Goal: Task Accomplishment & Management: Complete application form

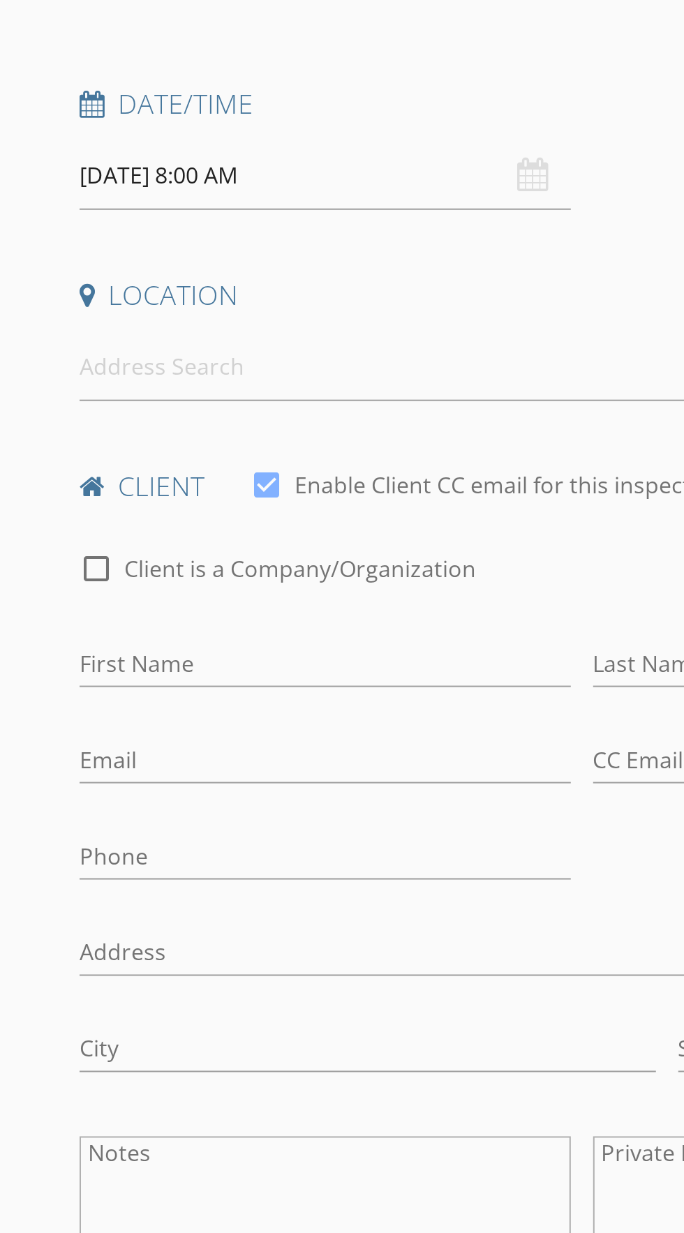
click at [57, 333] on input "08/29/2025 8:00 AM" at bounding box center [163, 331] width 246 height 34
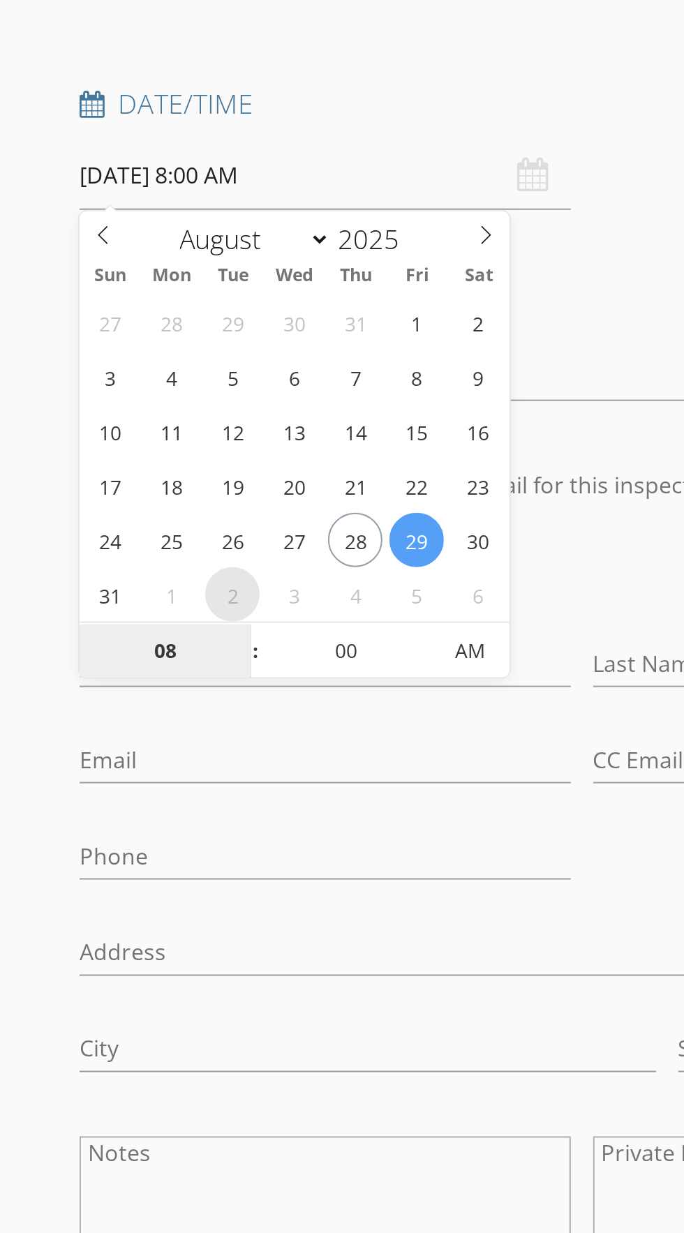
select select "8"
type input "09/02/2025 8:00 AM"
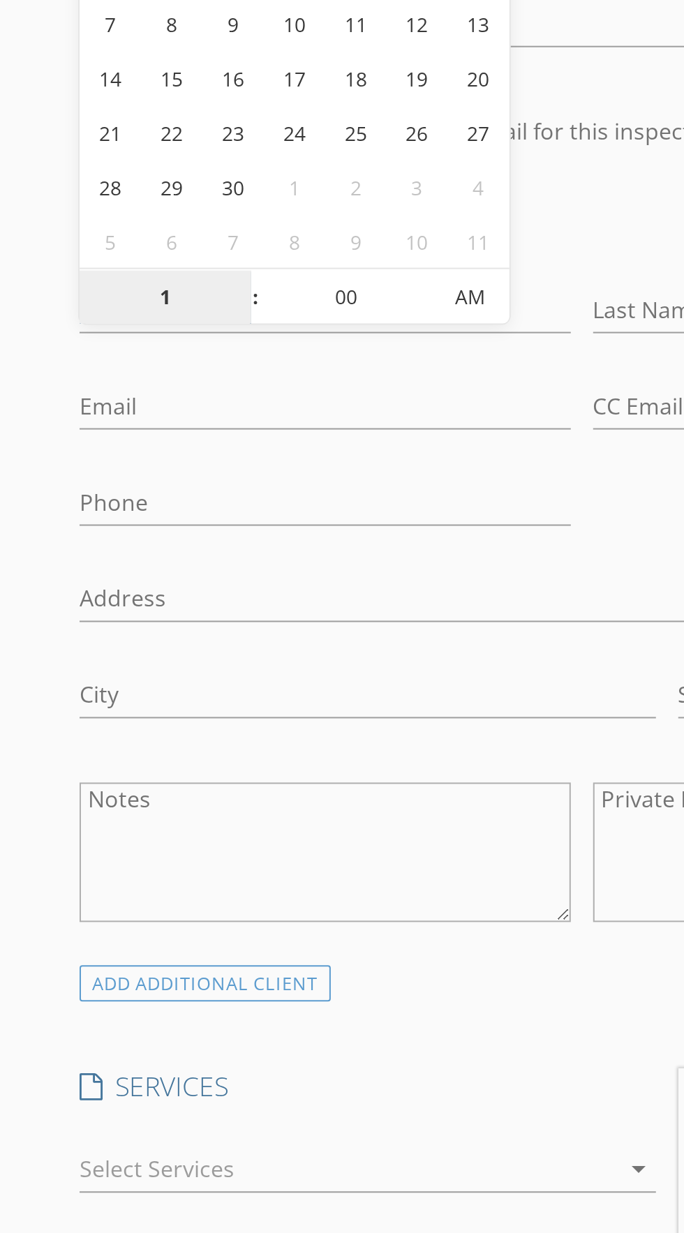
type input "10"
type input "[DATE] 10:00 AM"
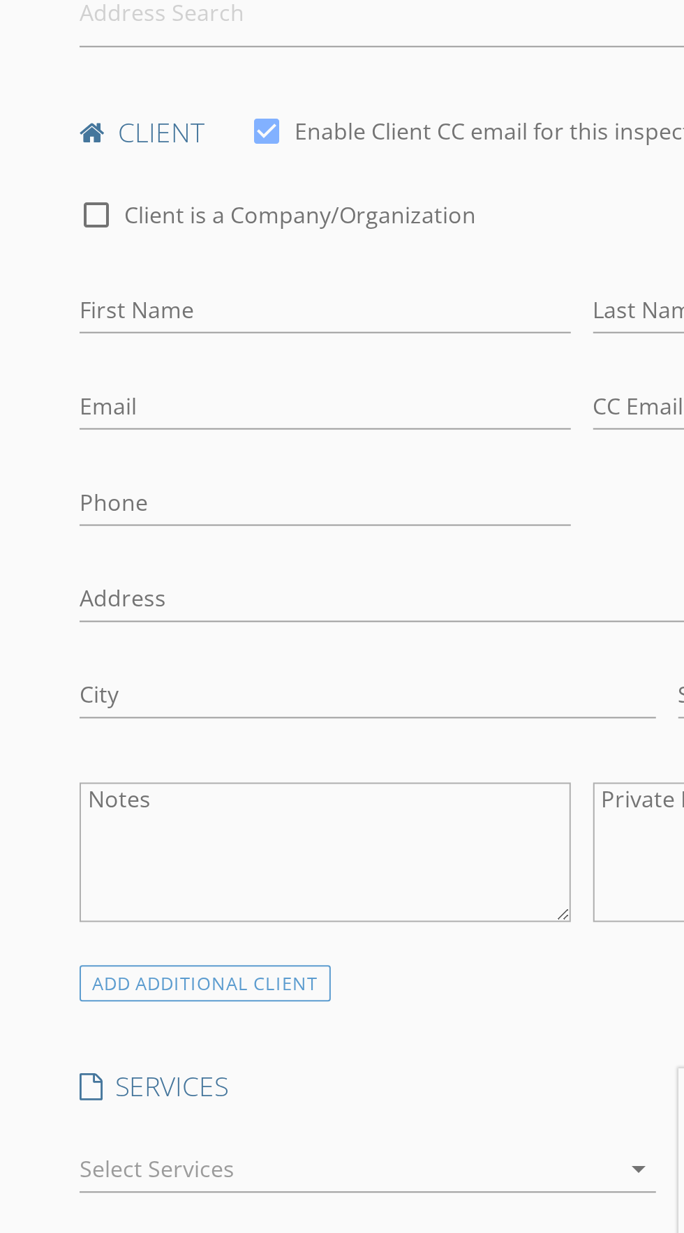
click at [301, 688] on div "check_box_outline_blank Client is a Company/Organization First Name Last Name E…" at bounding box center [290, 703] width 513 height 397
click at [90, 572] on input "First Name" at bounding box center [163, 575] width 246 height 23
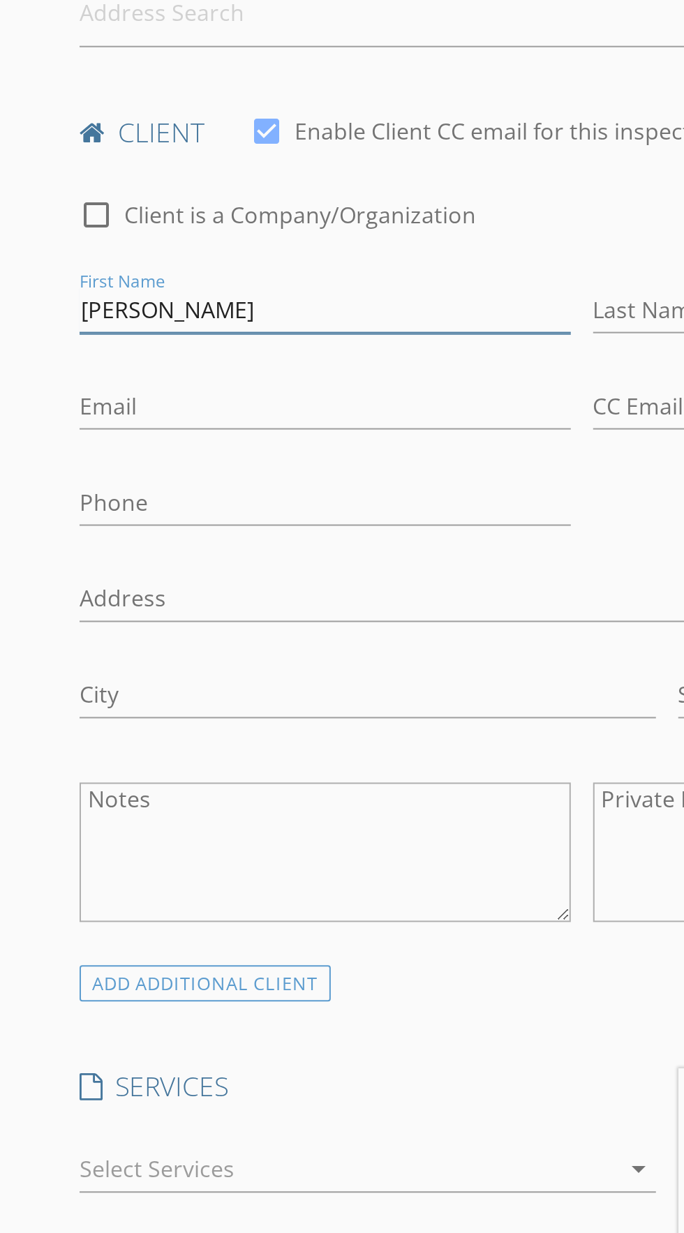
type input "[PERSON_NAME]"
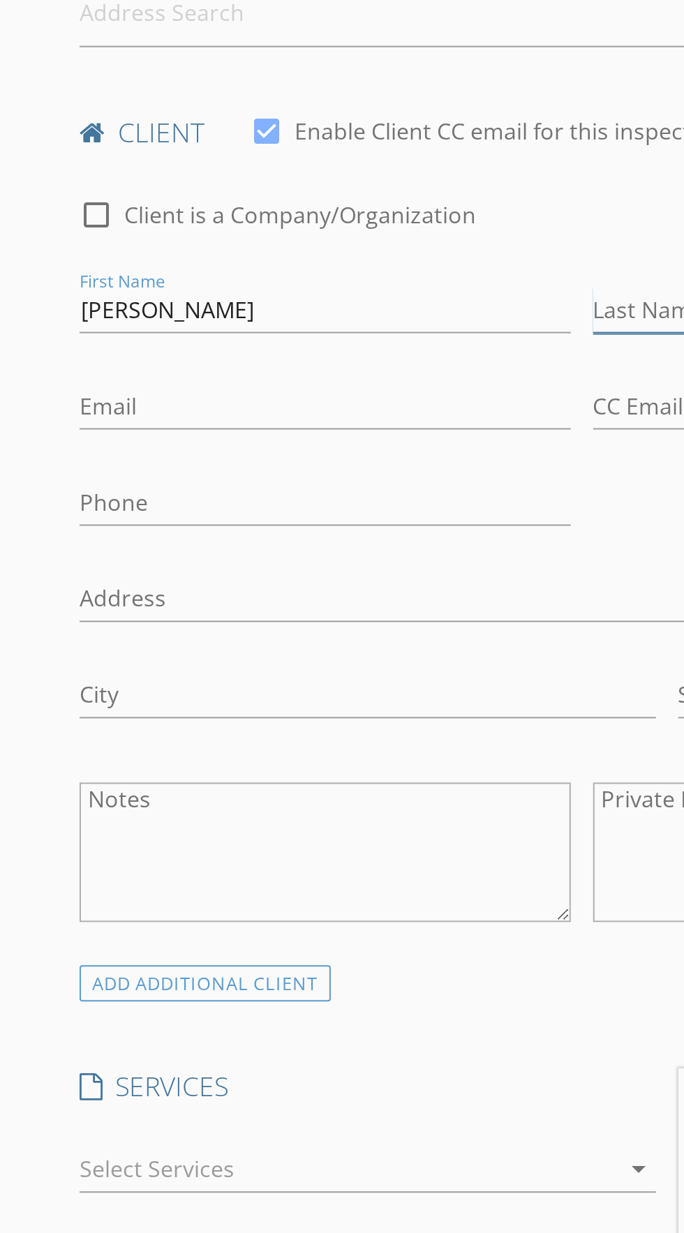
click at [302, 574] on input "Last Name" at bounding box center [420, 575] width 246 height 23
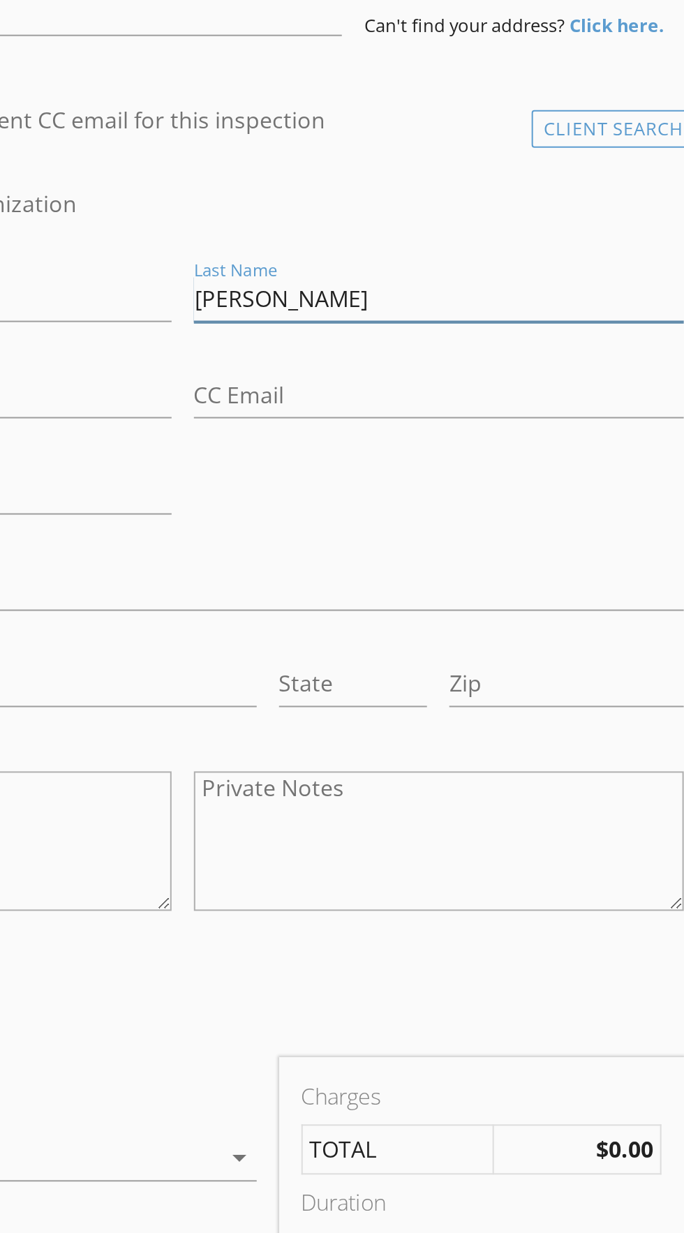
type input "[PERSON_NAME]"
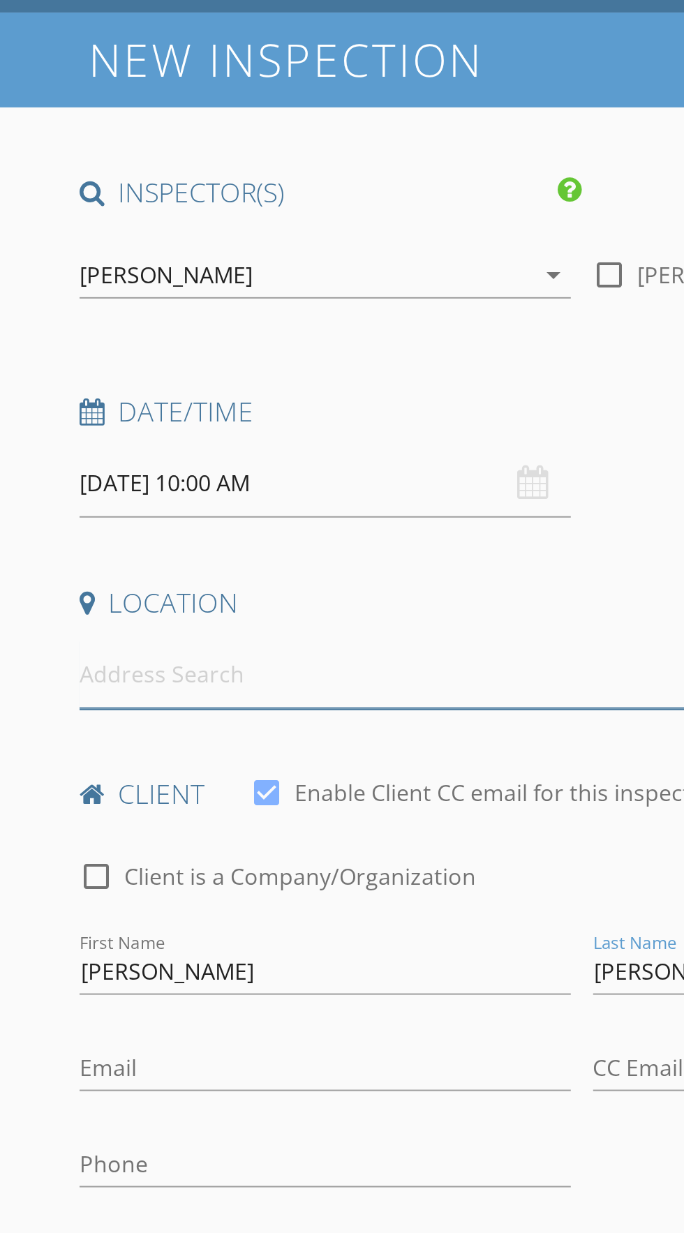
click at [147, 431] on input at bounding box center [205, 427] width 331 height 34
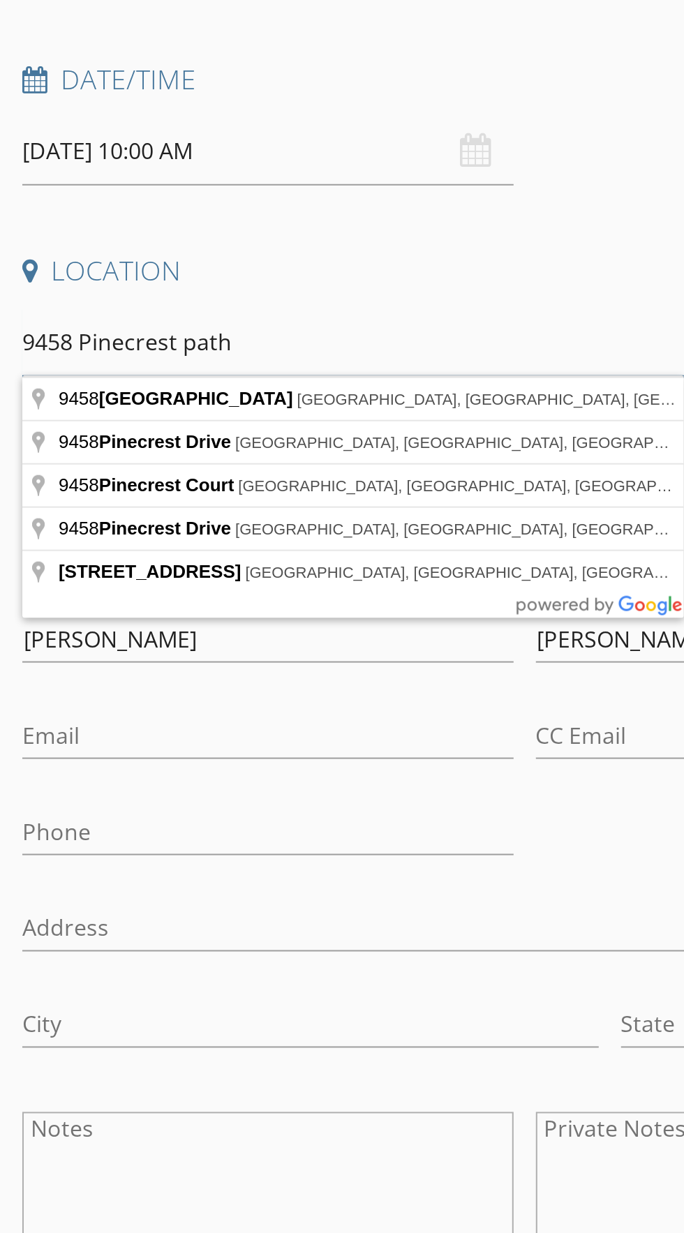
click at [223, 427] on input "9458 Pinecrest path" at bounding box center [205, 427] width 331 height 34
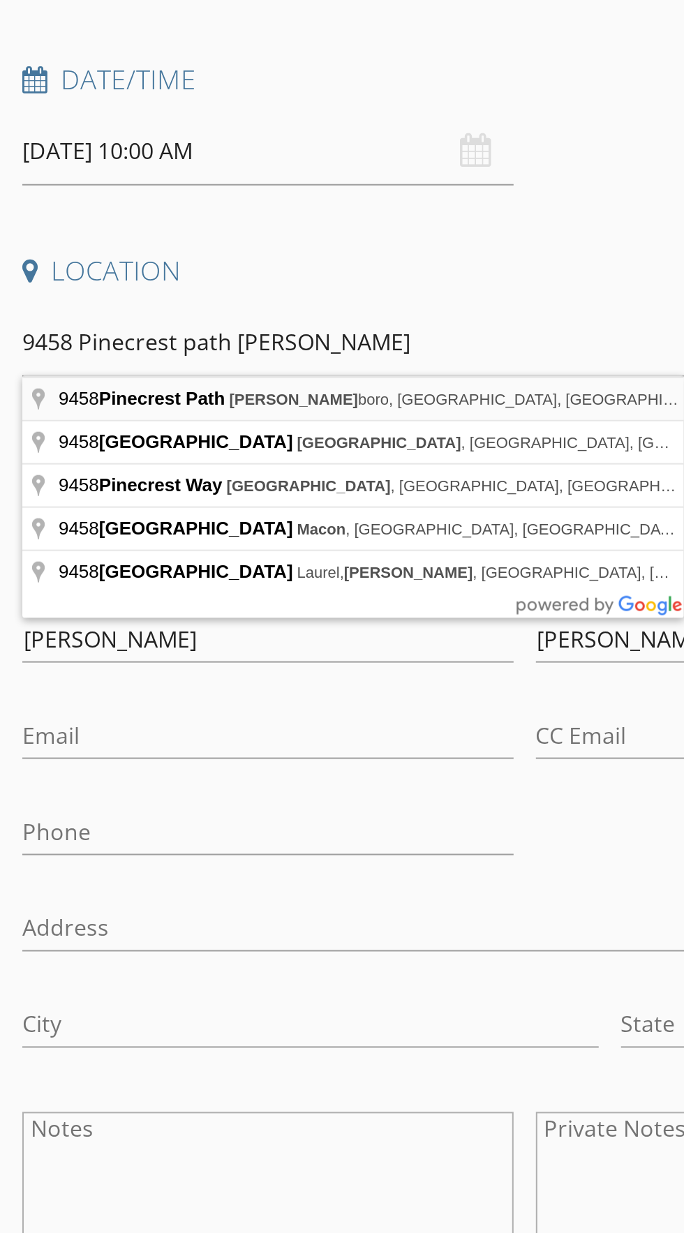
type input "9458 Pinecrest Path, Jonesboro, GA, USA"
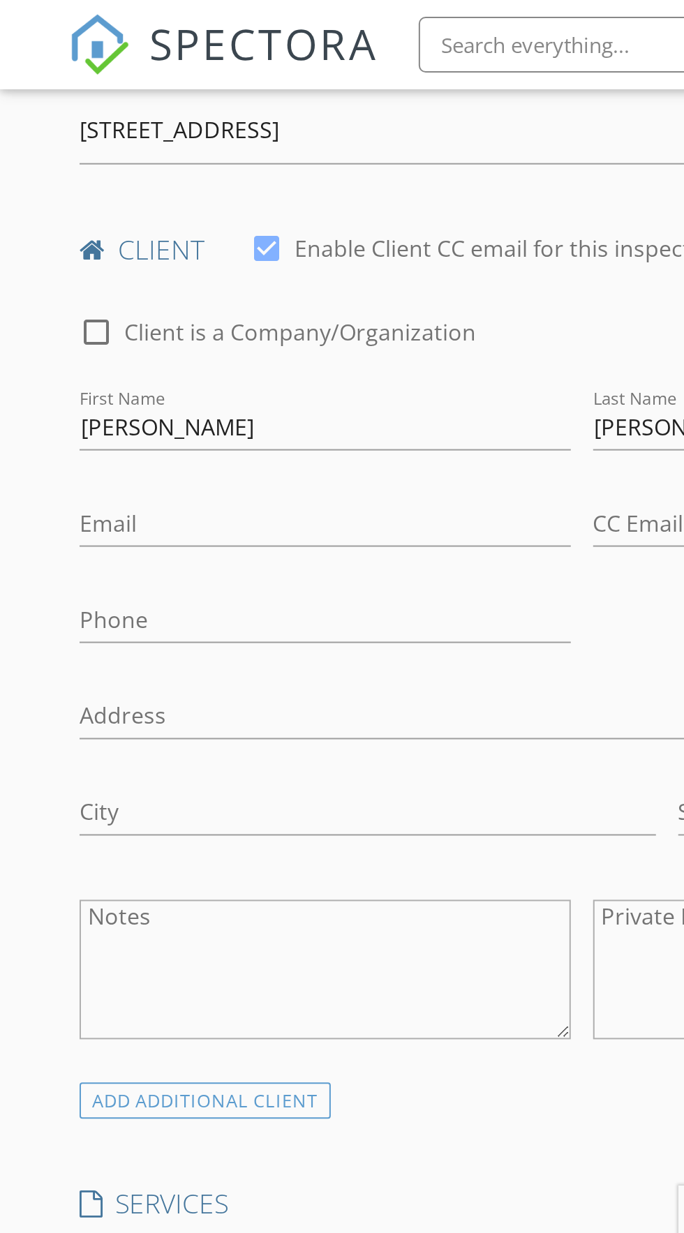
scroll to position [361, 0]
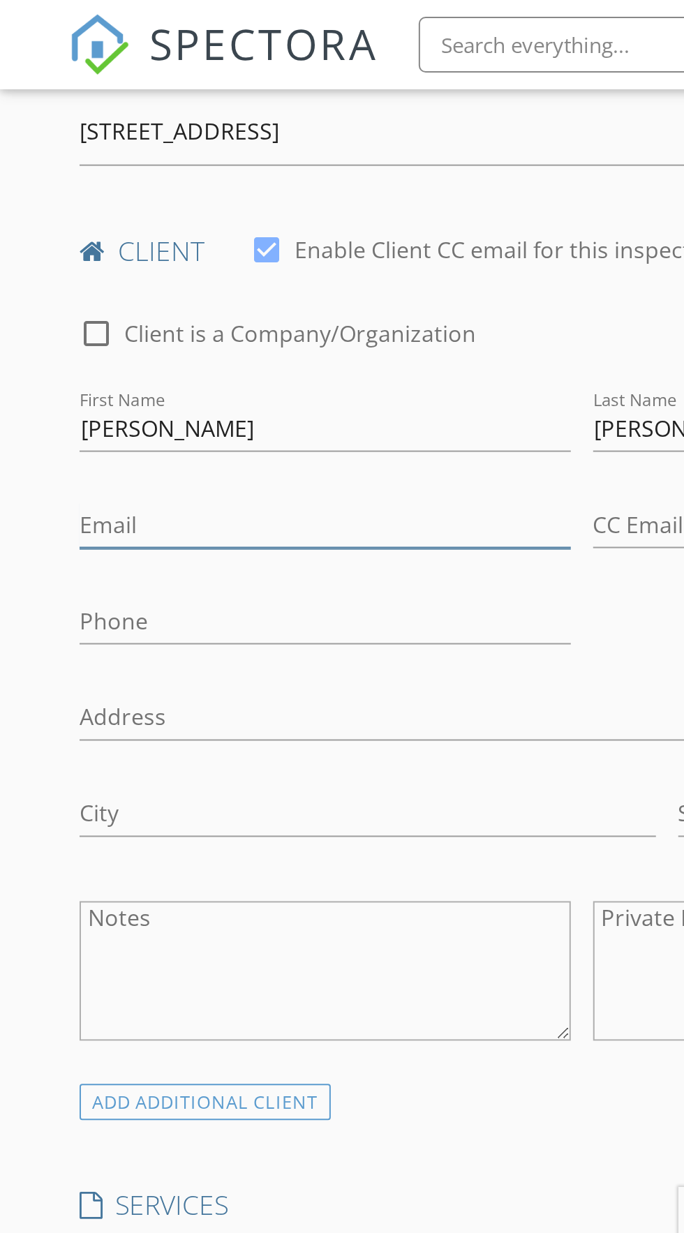
click at [157, 262] on input "Email" at bounding box center [163, 262] width 246 height 23
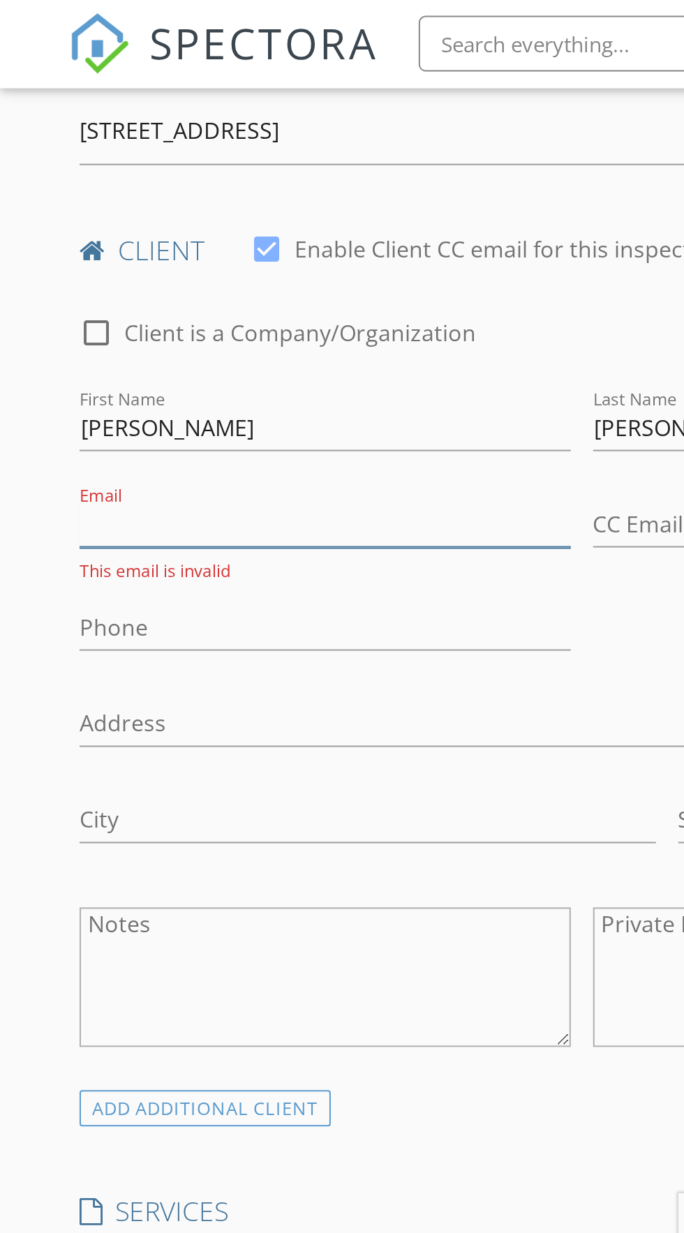
paste input "[EMAIL_ADDRESS][DOMAIN_NAME]"
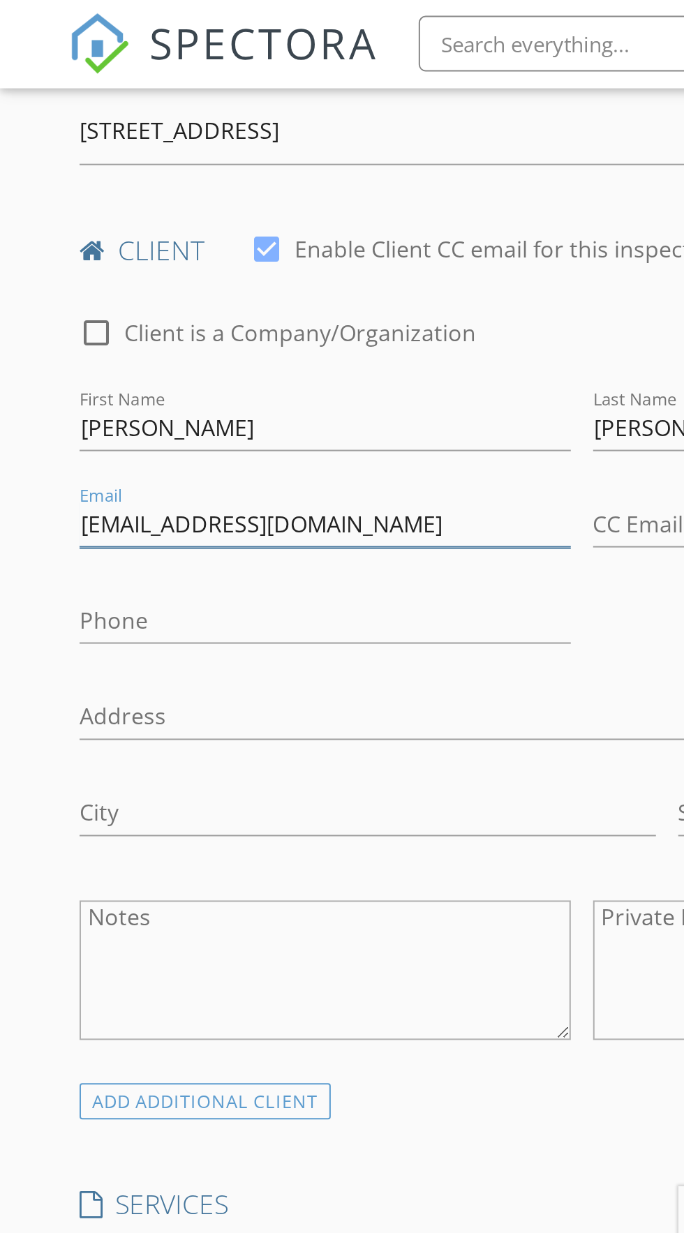
type input "[EMAIL_ADDRESS][DOMAIN_NAME]"
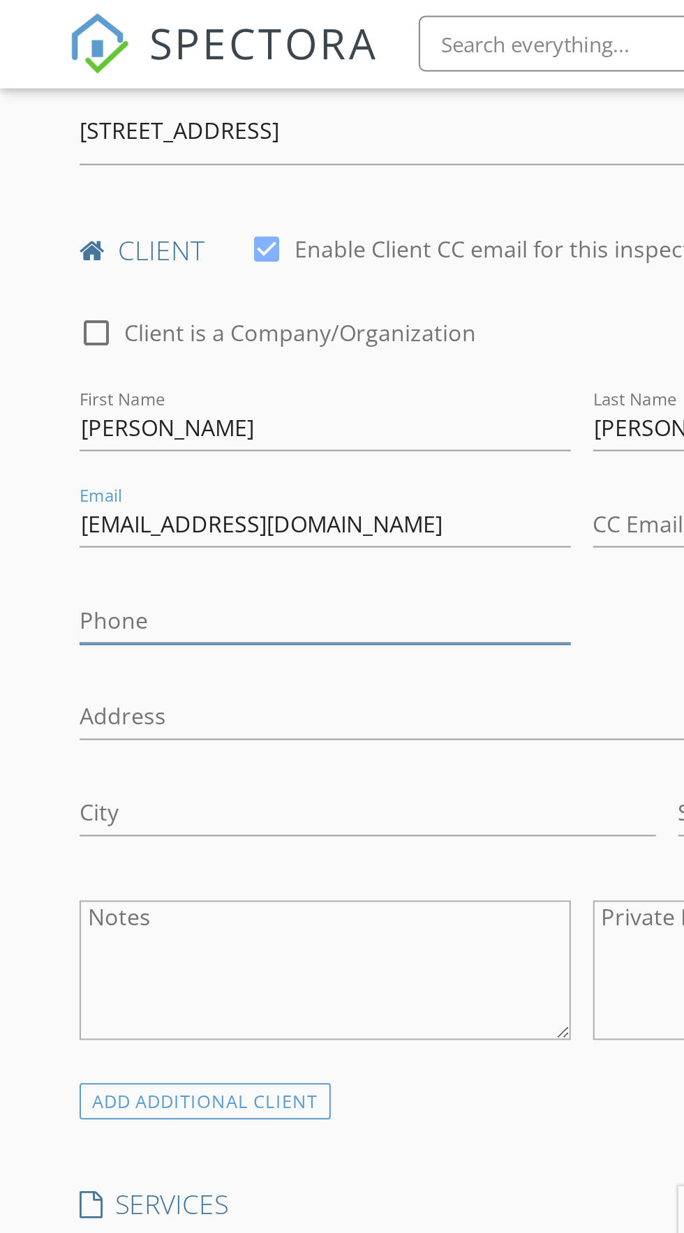
click at [104, 306] on input "Phone" at bounding box center [163, 310] width 246 height 23
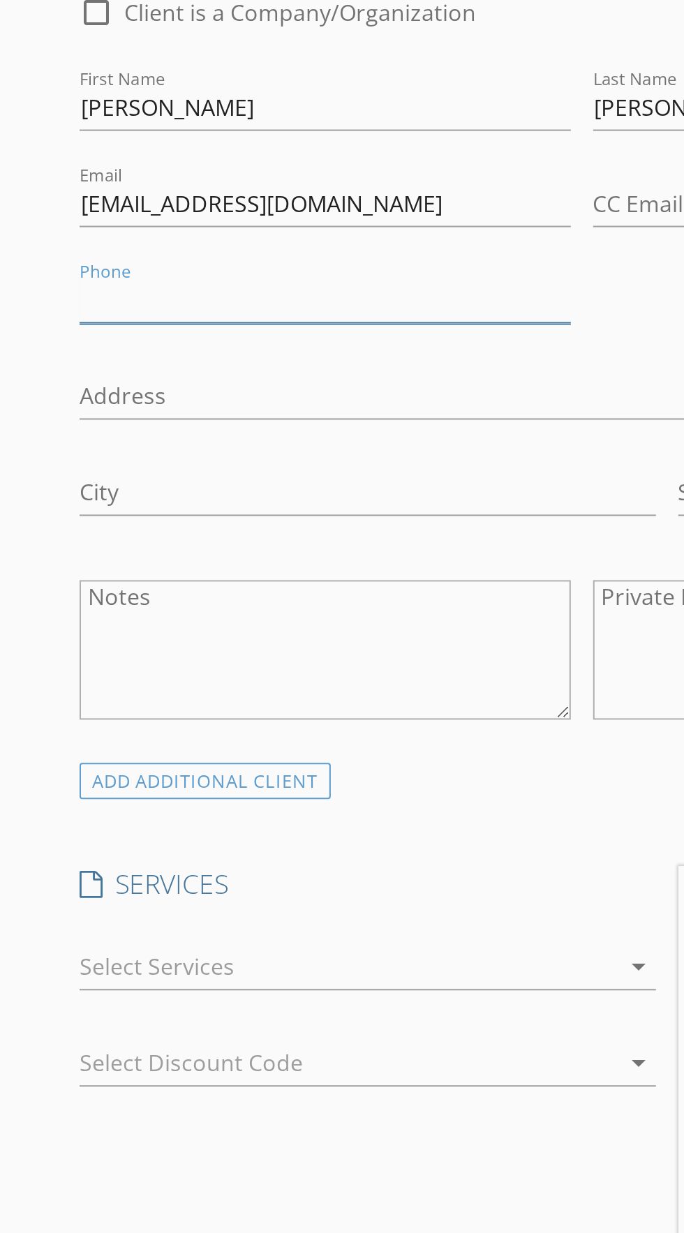
click at [154, 313] on input "Phone" at bounding box center [163, 310] width 246 height 23
click at [163, 309] on input "470-263" at bounding box center [163, 310] width 246 height 23
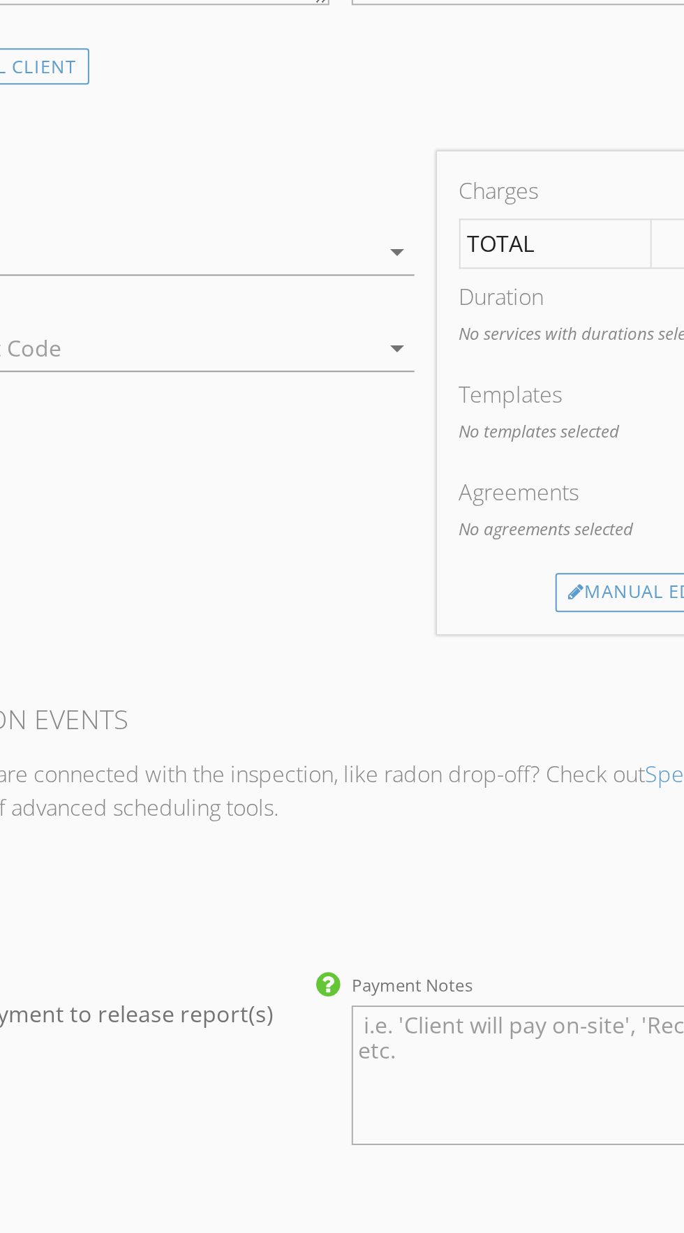
type input "[PHONE_NUMBER]"
click at [296, 641] on div at bounding box center [174, 644] width 269 height 22
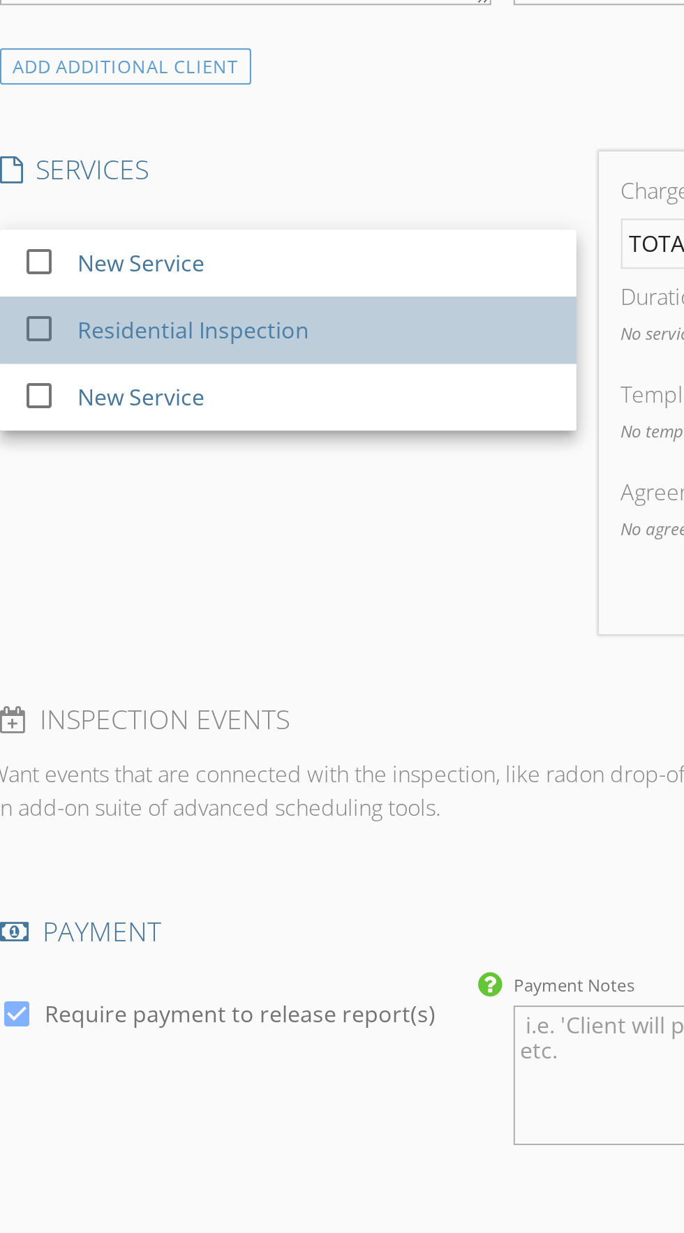
click at [184, 683] on div "Residential Inspection" at bounding box center [137, 683] width 116 height 17
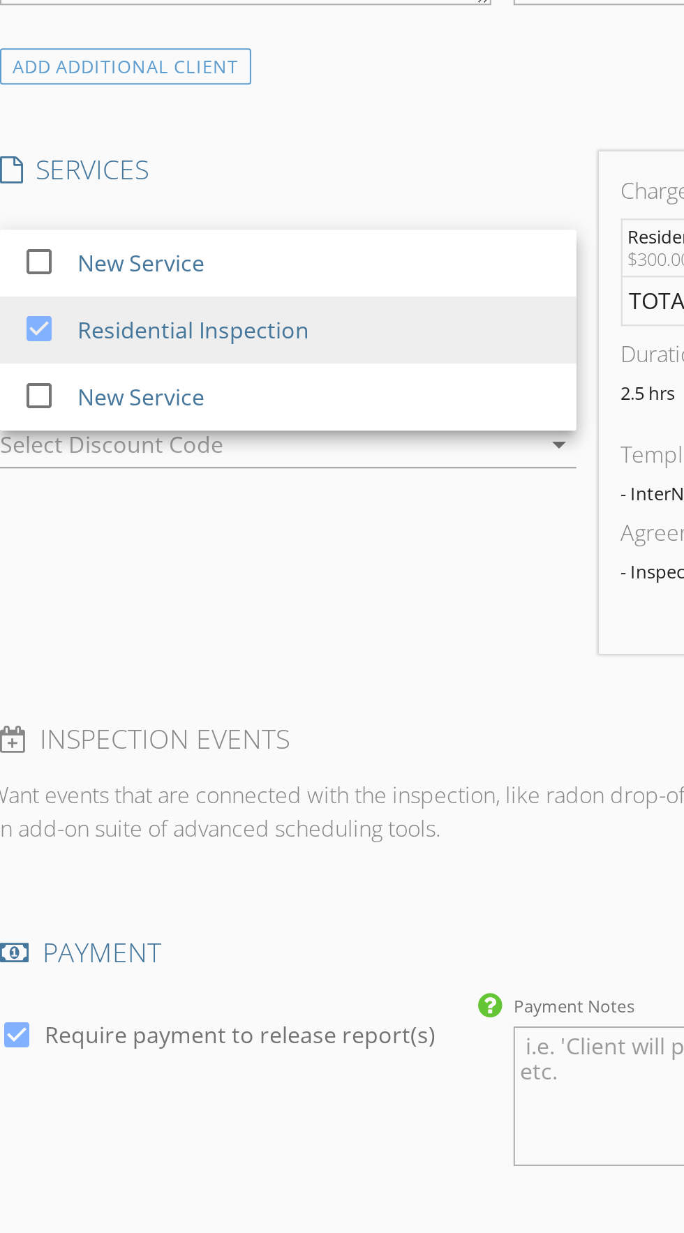
click at [235, 851] on div "INSPECTOR(S) check_box Jarian Jones PRIMARY Jarian Jones arrow_drop_down check_…" at bounding box center [290, 799] width 513 height 1967
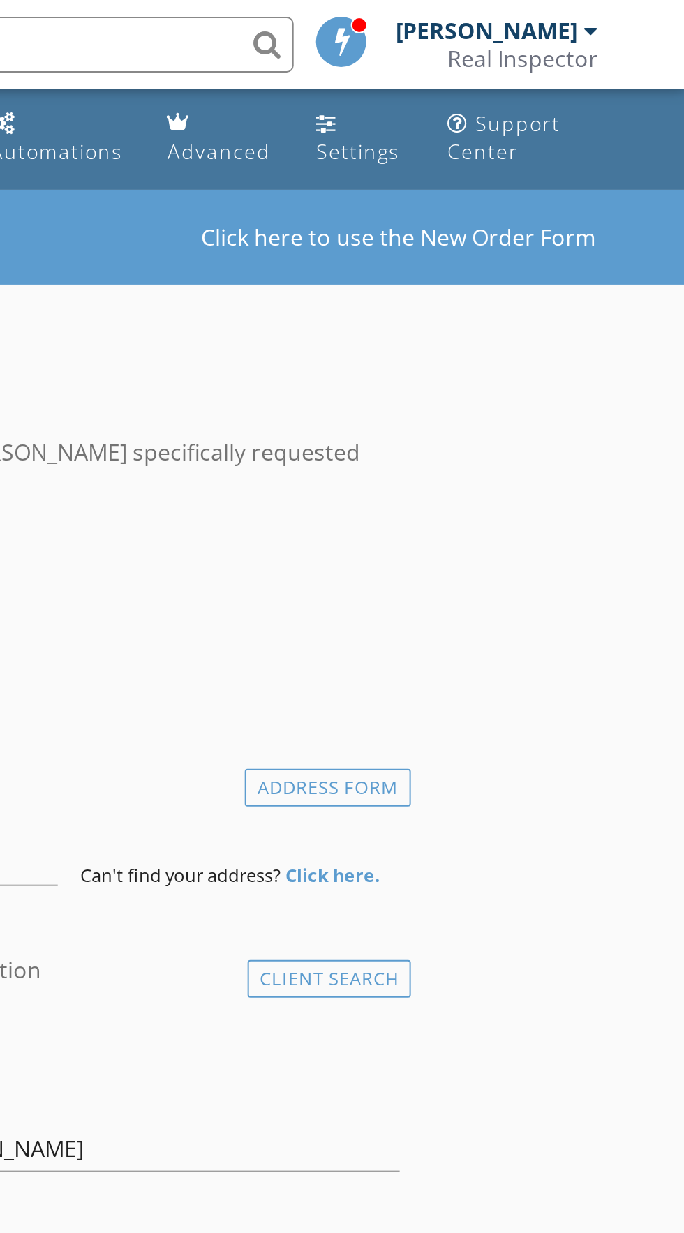
scroll to position [0, 0]
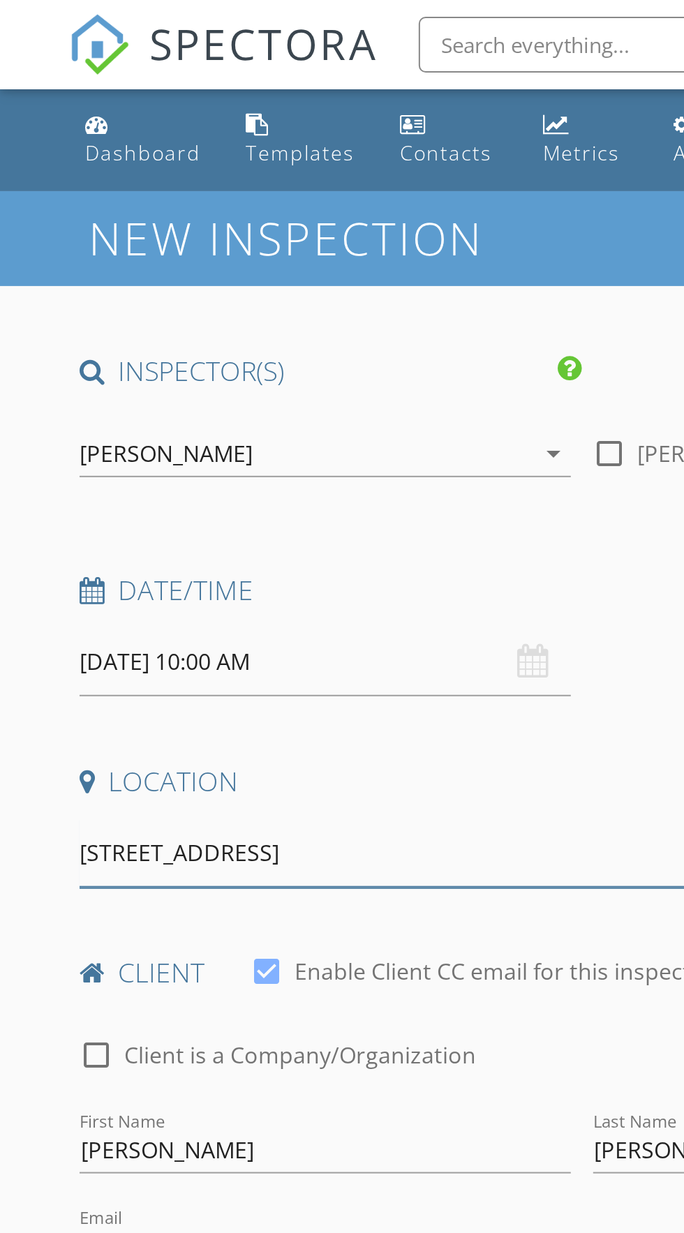
click at [265, 410] on input "9458 Pinecrest Path, Jonesboro, GA, USA" at bounding box center [205, 427] width 331 height 34
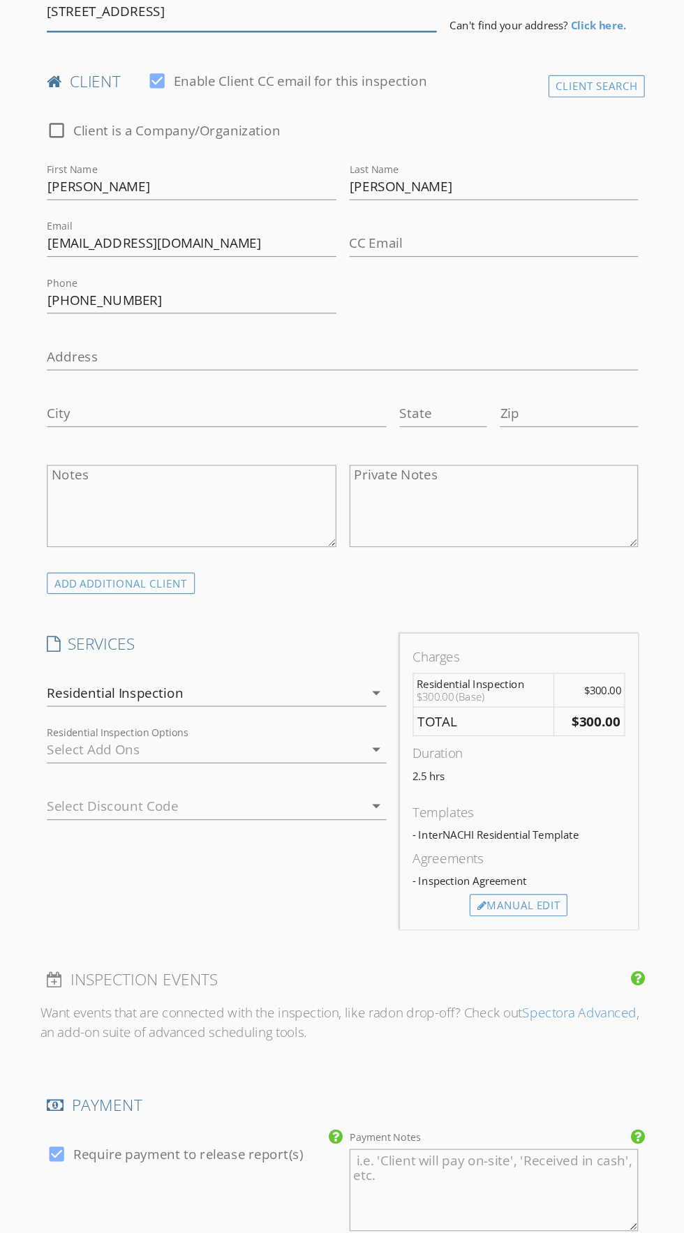
scroll to position [231, 0]
click at [437, 952] on div "Manual Edit" at bounding box center [440, 955] width 83 height 20
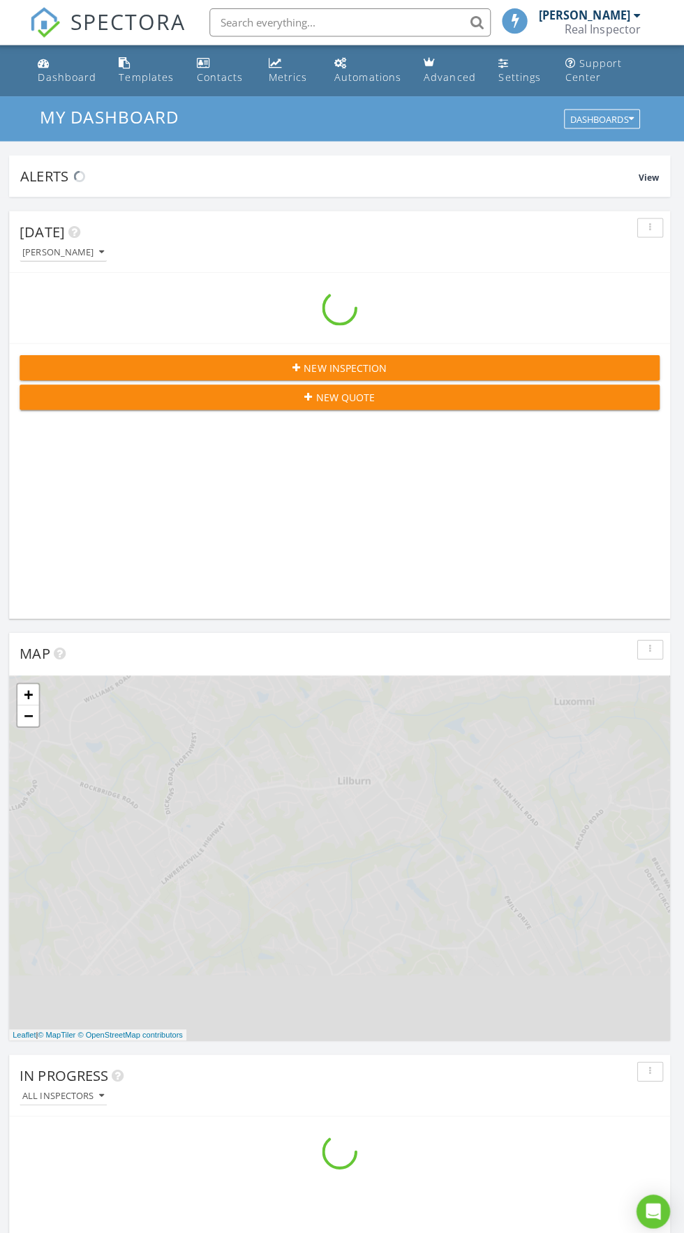
scroll to position [2387, 684]
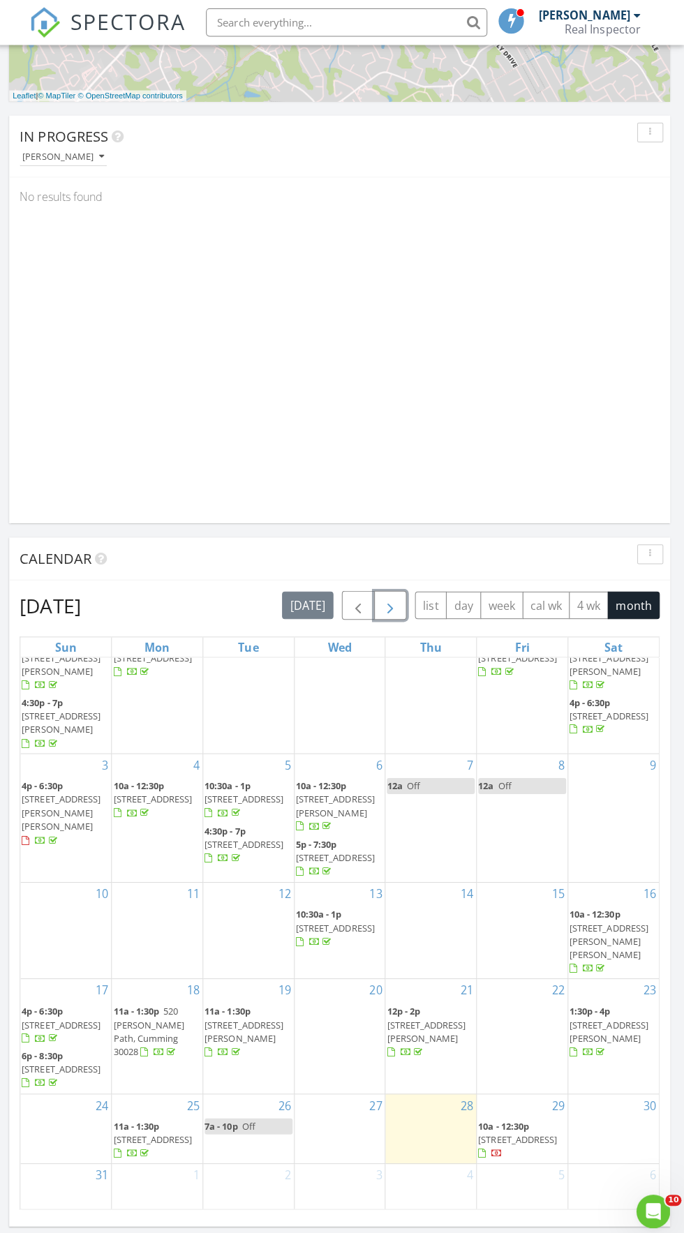
click at [394, 600] on span "button" at bounding box center [392, 601] width 17 height 17
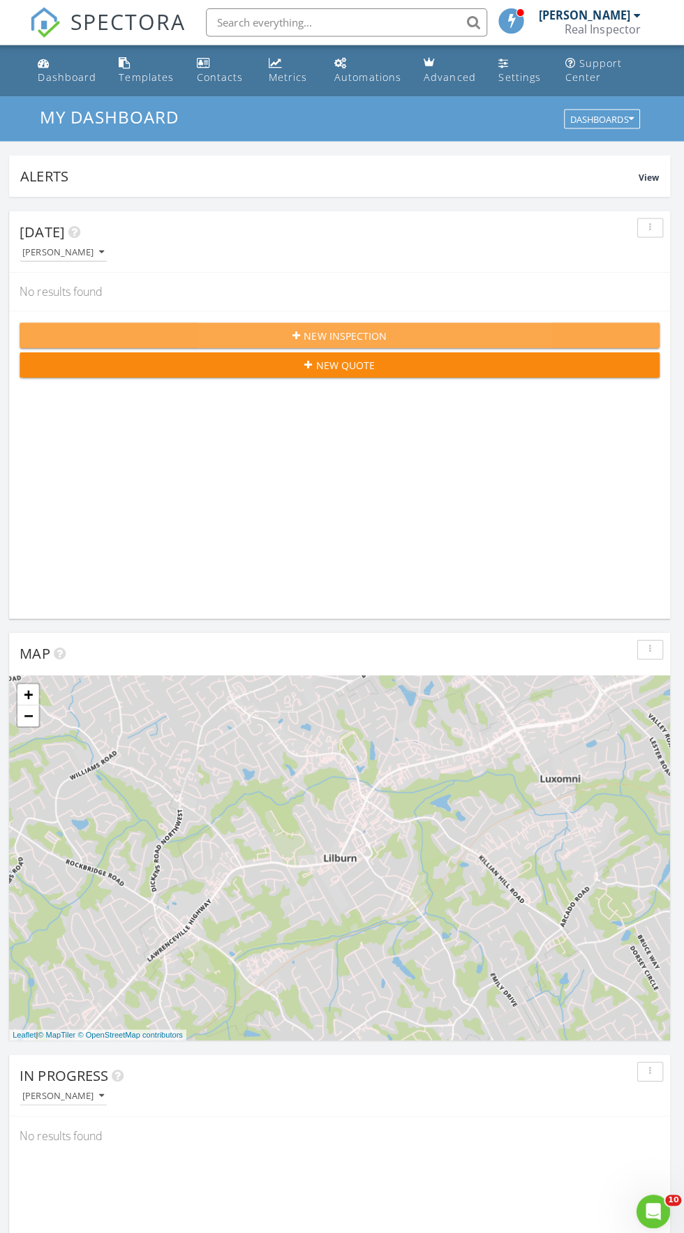
click at [424, 324] on button "New Inspection" at bounding box center [341, 332] width 635 height 25
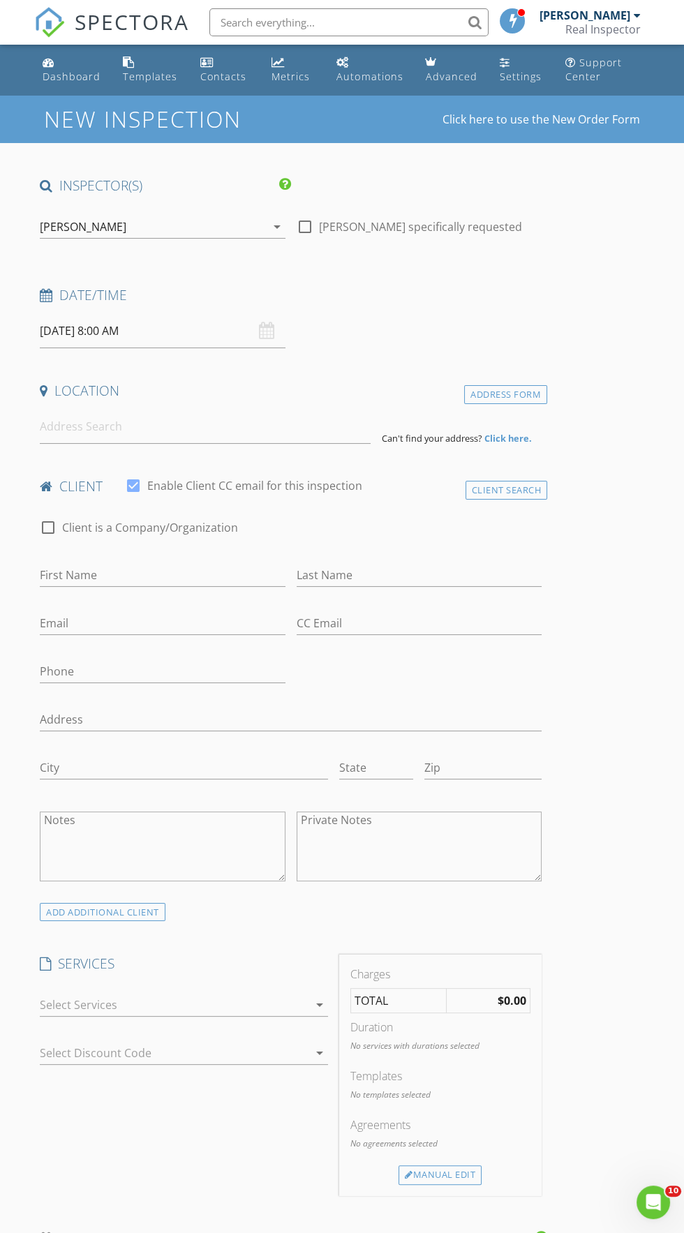
click at [71, 329] on input "[DATE] 8:00 AM" at bounding box center [163, 331] width 246 height 34
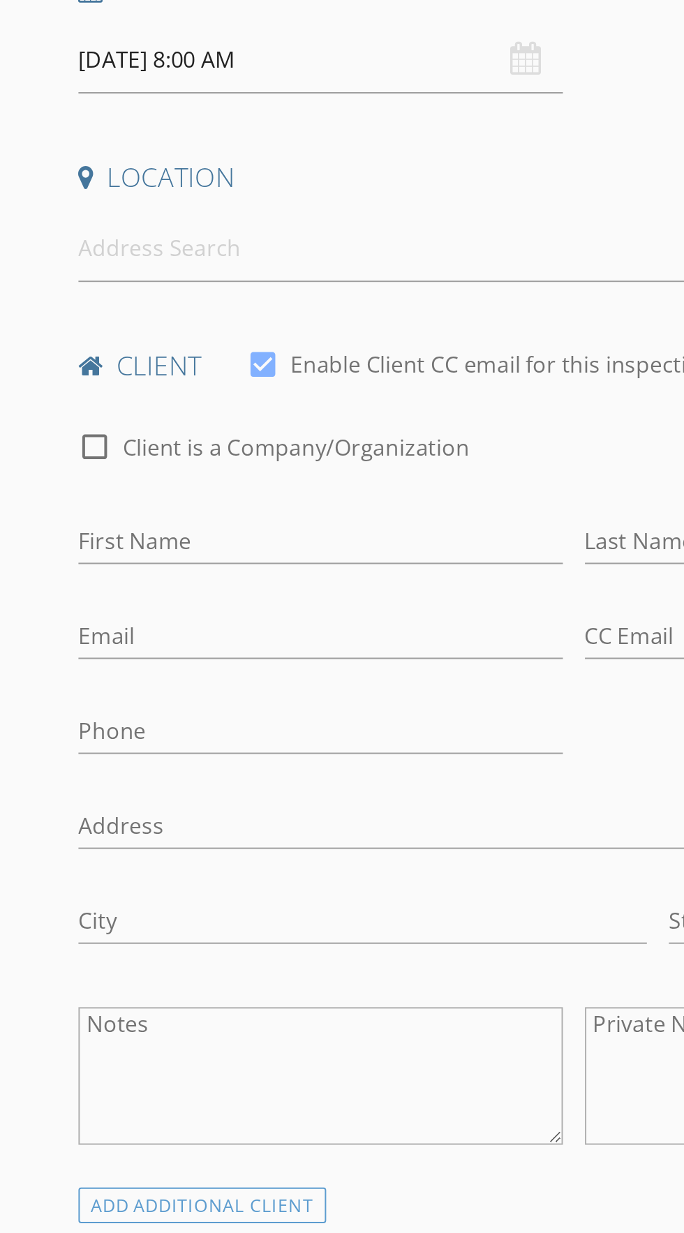
click at [75, 330] on input "[DATE] 8:00 AM" at bounding box center [163, 331] width 246 height 34
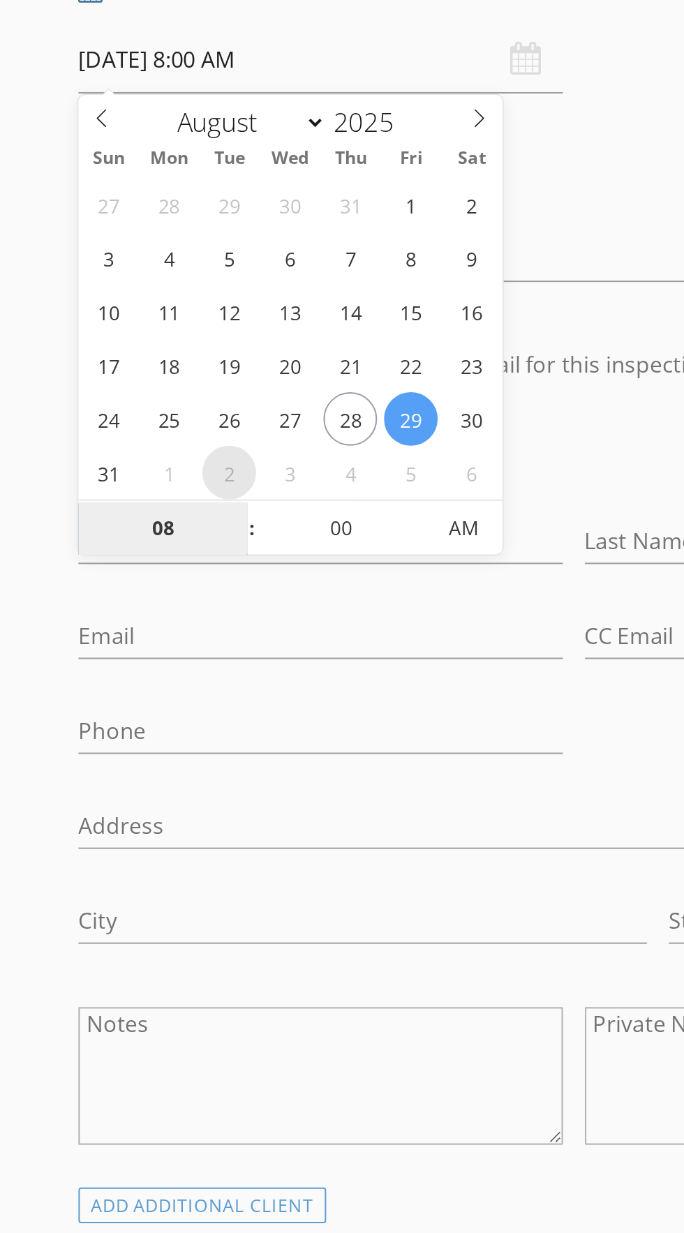
select select "8"
type input "[DATE] 8:00 AM"
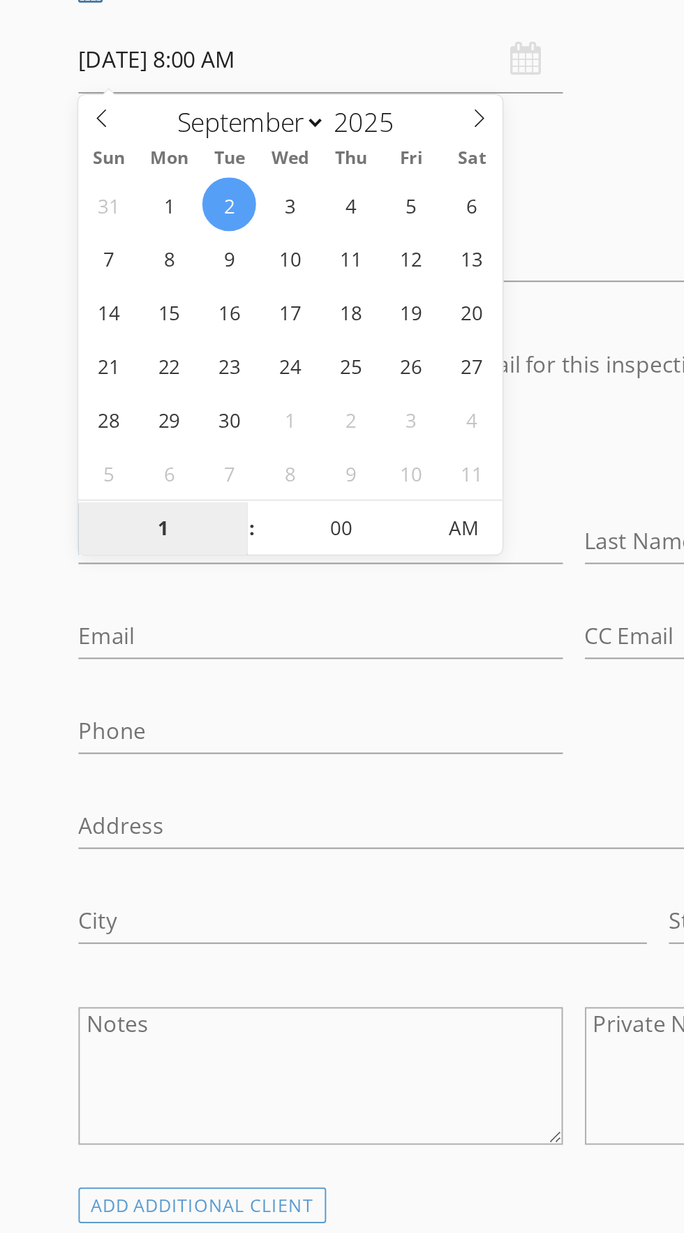
type input "10"
type input "[DATE] 10:00 AM"
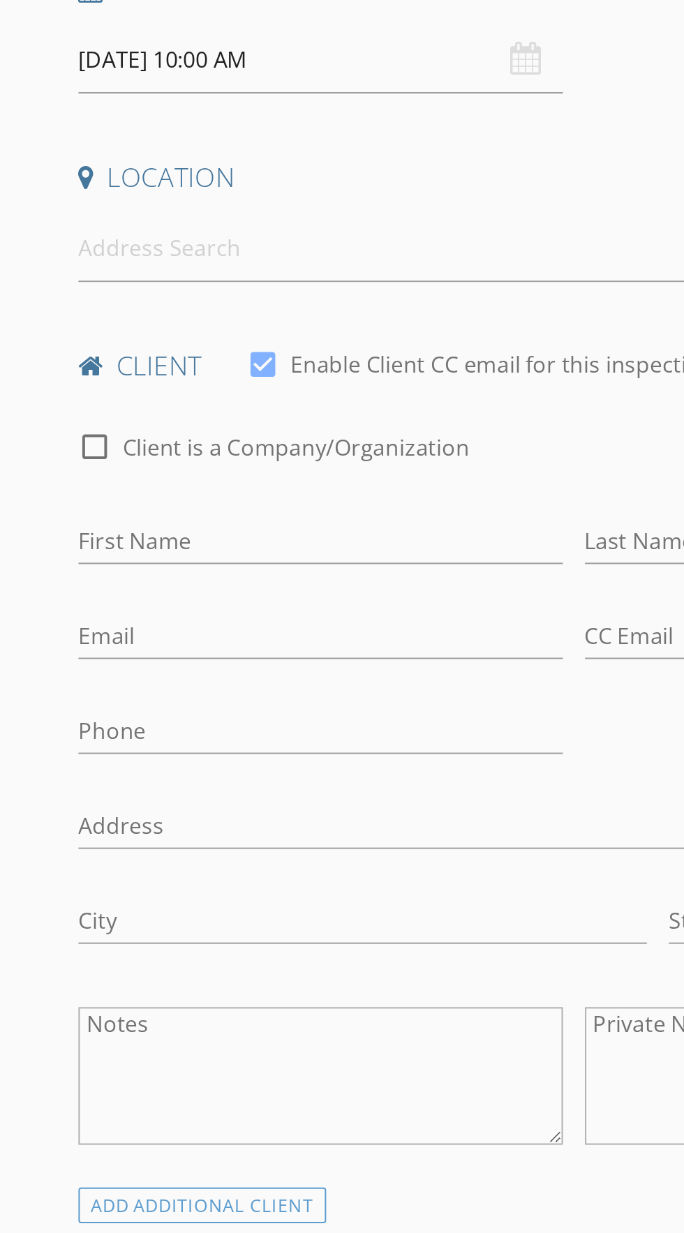
click at [309, 531] on div "check_box_outline_blank Client is a Company/Organization" at bounding box center [291, 535] width 502 height 36
click at [151, 572] on input "First Name" at bounding box center [163, 575] width 246 height 23
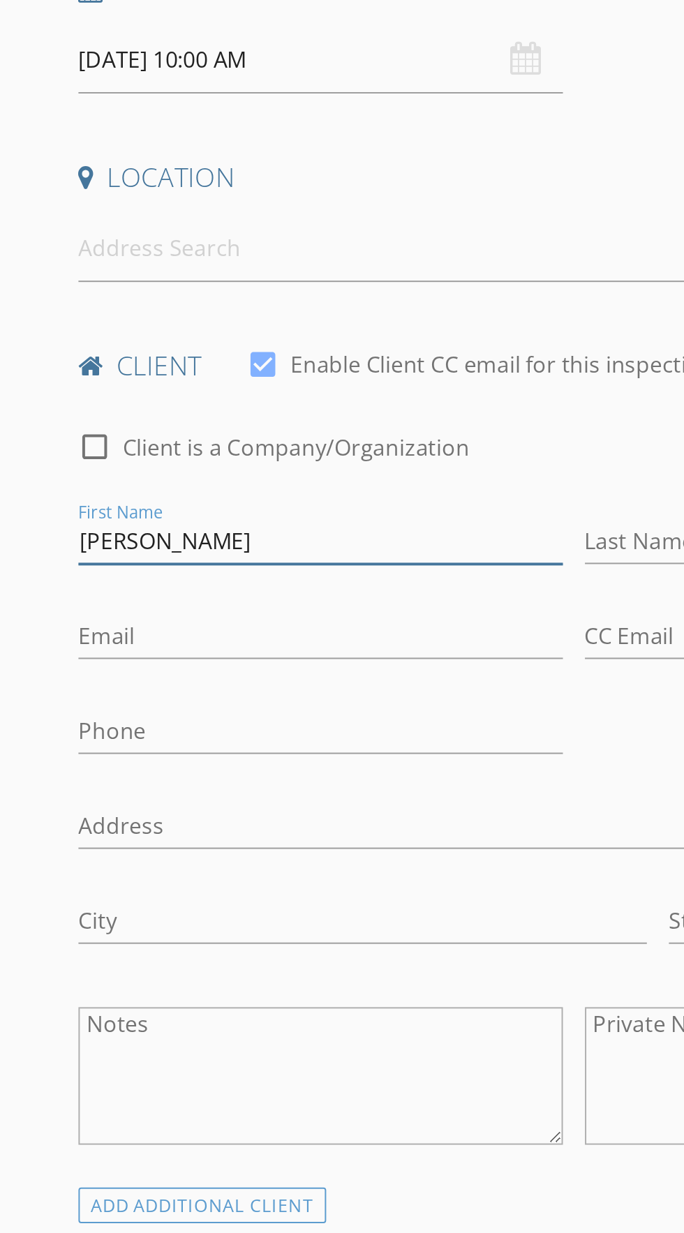
type input "Jasmine"
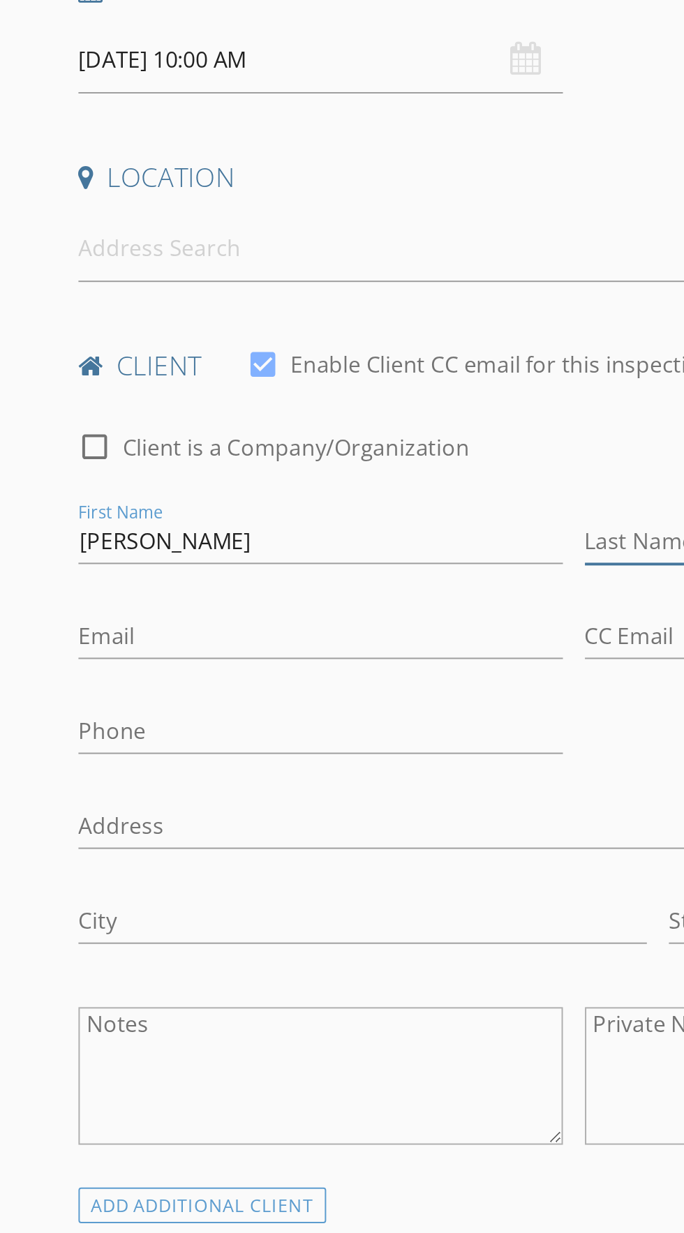
click at [320, 572] on input "Last Name" at bounding box center [420, 575] width 246 height 23
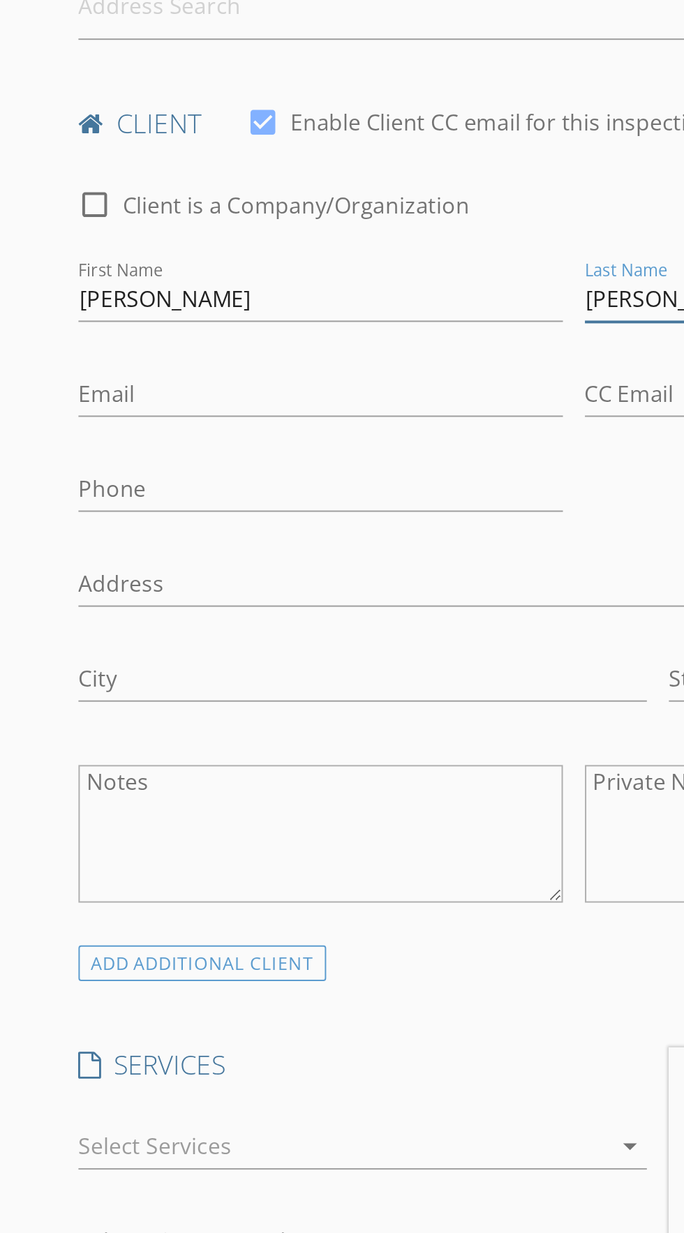
type input "[PERSON_NAME]"
click at [147, 625] on input "Email" at bounding box center [163, 623] width 246 height 23
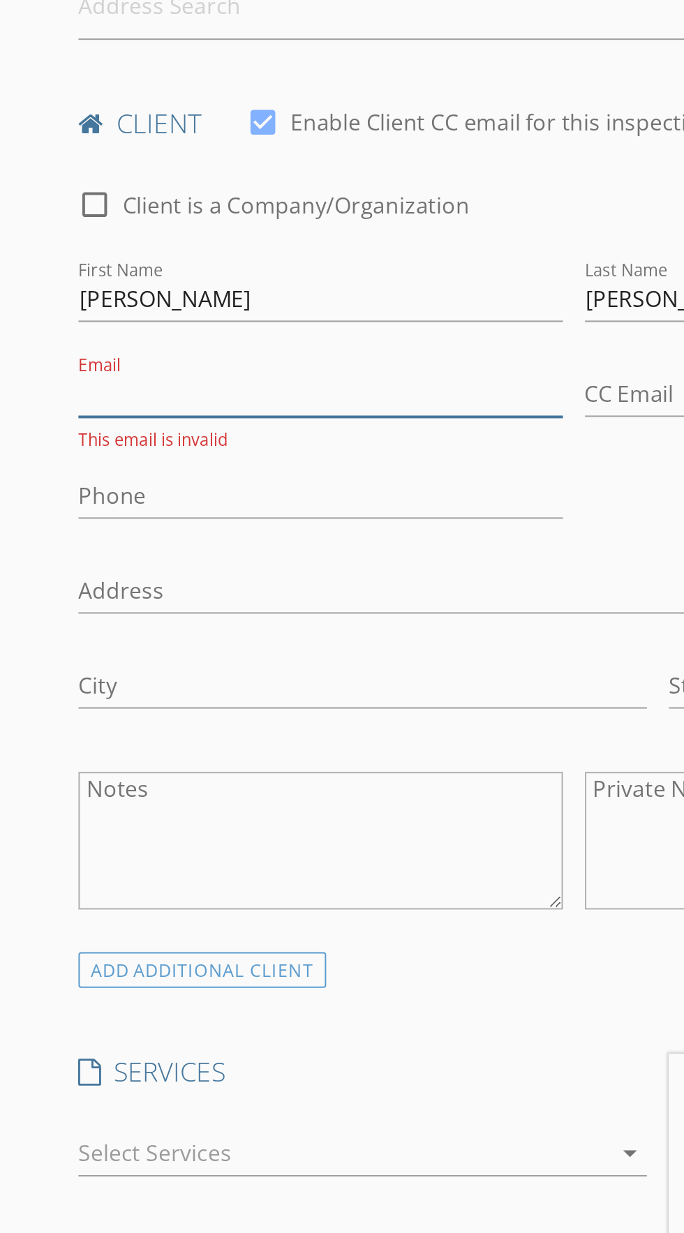
click at [143, 621] on input "Email" at bounding box center [163, 623] width 246 height 23
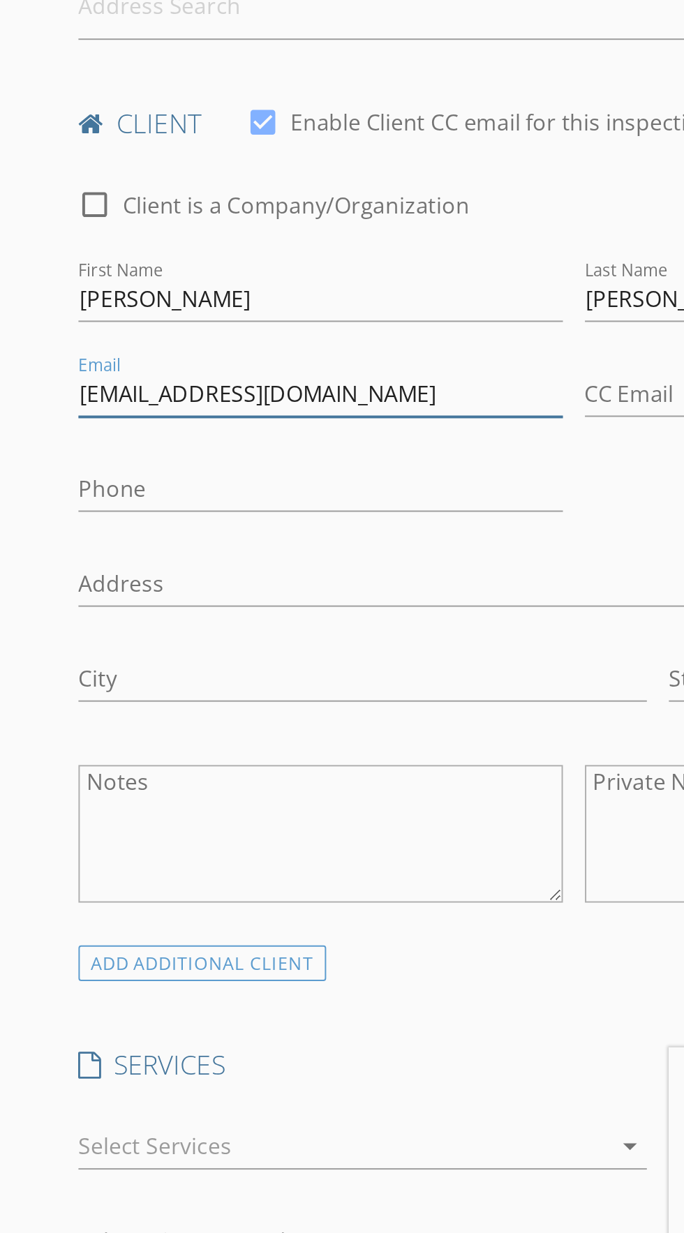
type input "[EMAIL_ADDRESS][DOMAIN_NAME]"
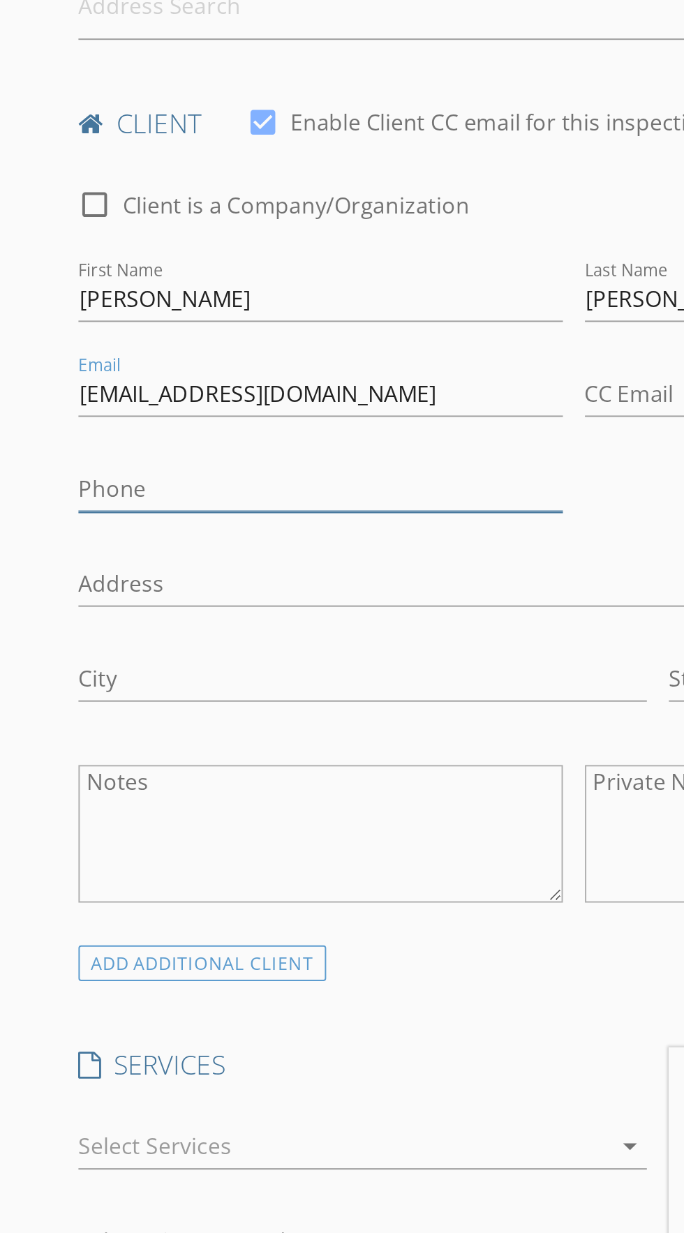
click at [156, 674] on input "Phone" at bounding box center [163, 671] width 246 height 23
click at [150, 671] on input "Phone" at bounding box center [163, 671] width 246 height 23
click at [151, 672] on input "470-263" at bounding box center [163, 671] width 246 height 23
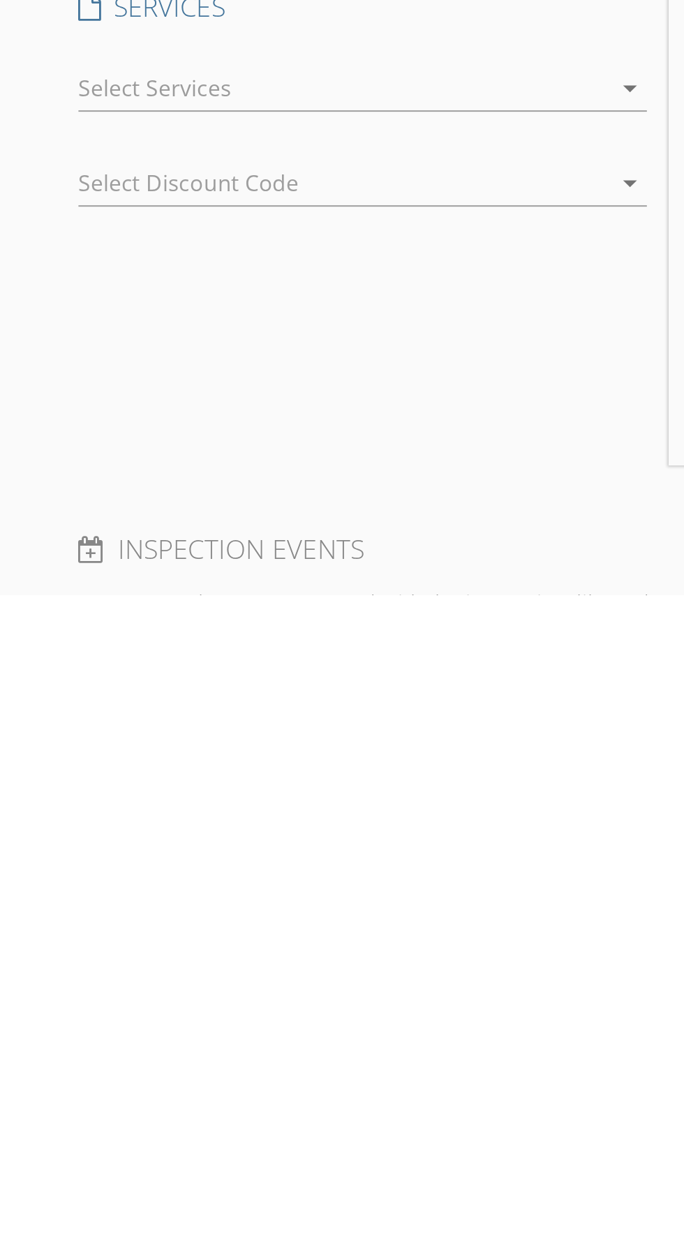
type input "[PHONE_NUMBER]"
click at [84, 972] on div at bounding box center [174, 976] width 269 height 22
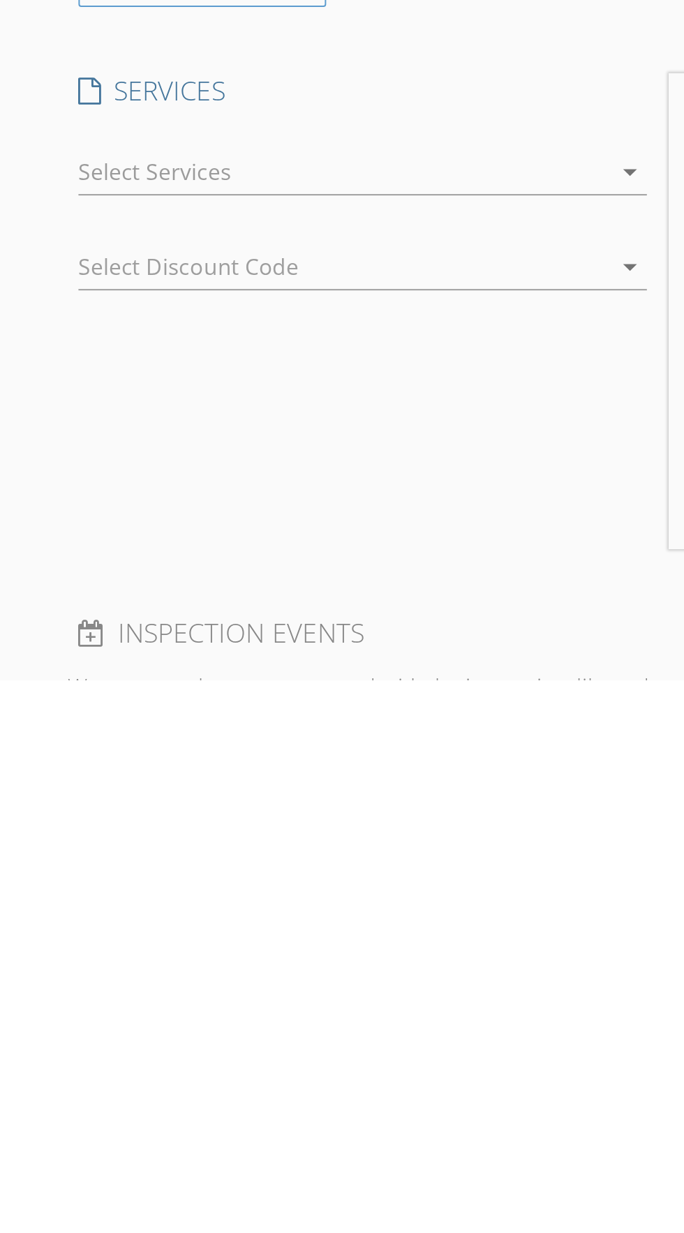
scroll to position [29, 0]
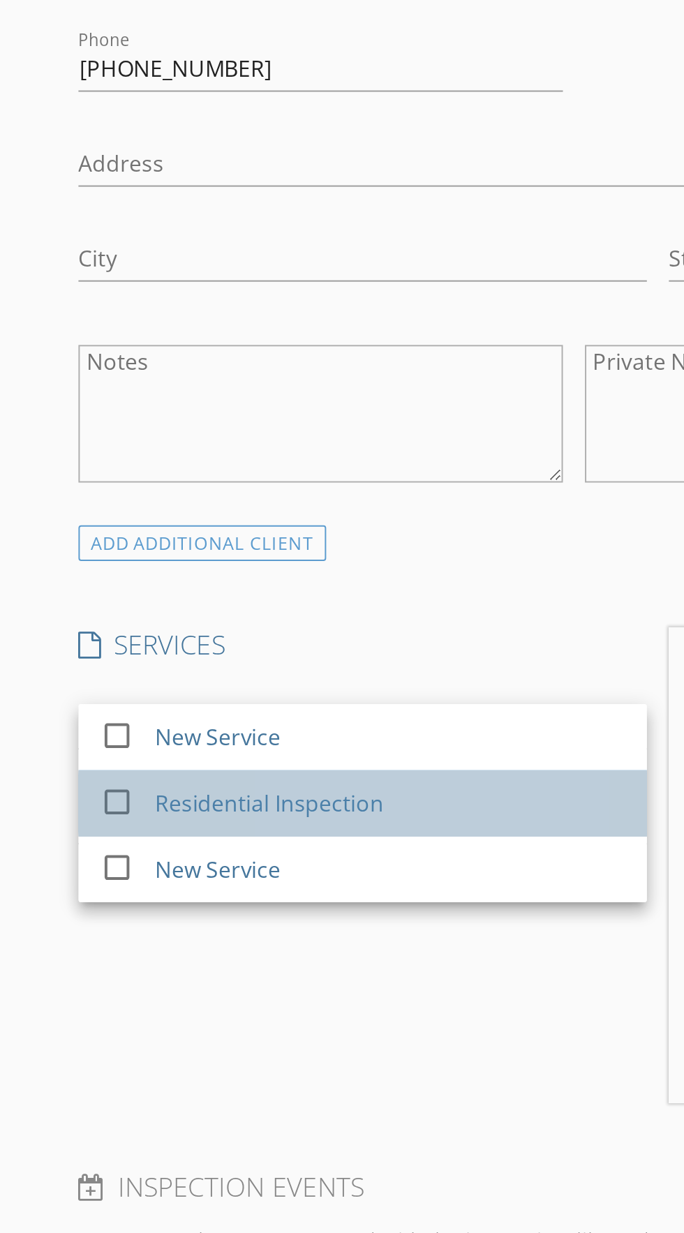
click at [121, 1011] on div "Residential Inspection" at bounding box center [137, 1015] width 116 height 17
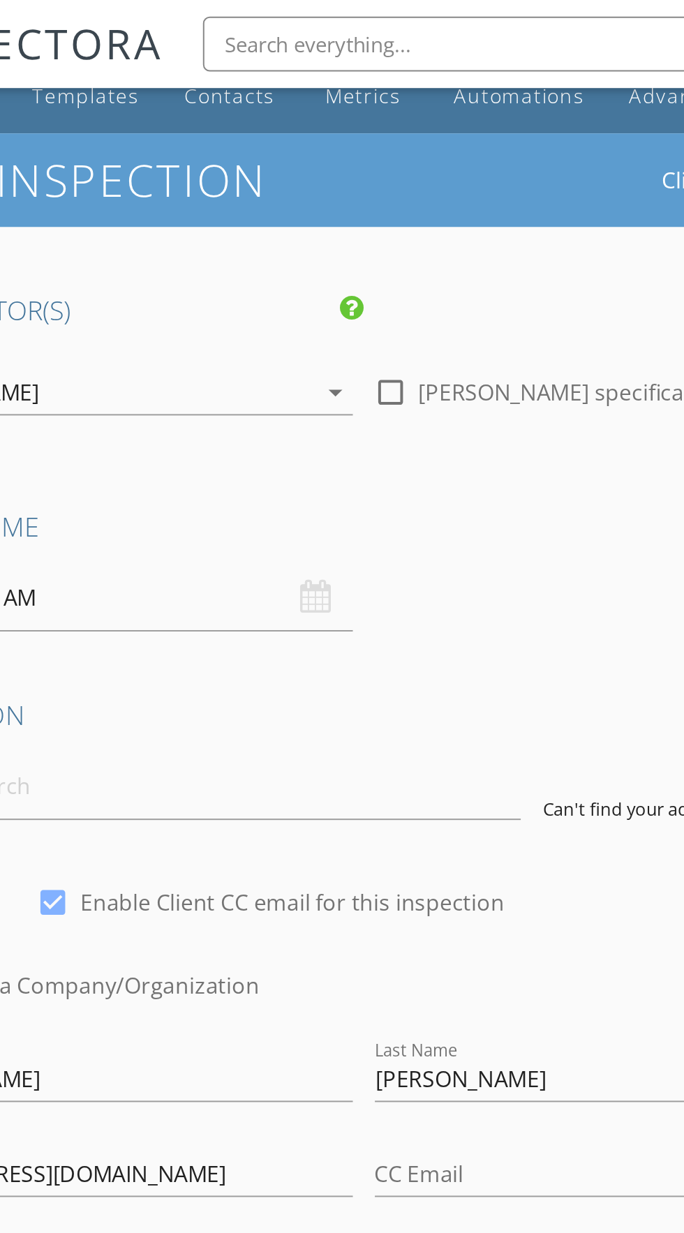
scroll to position [0, 0]
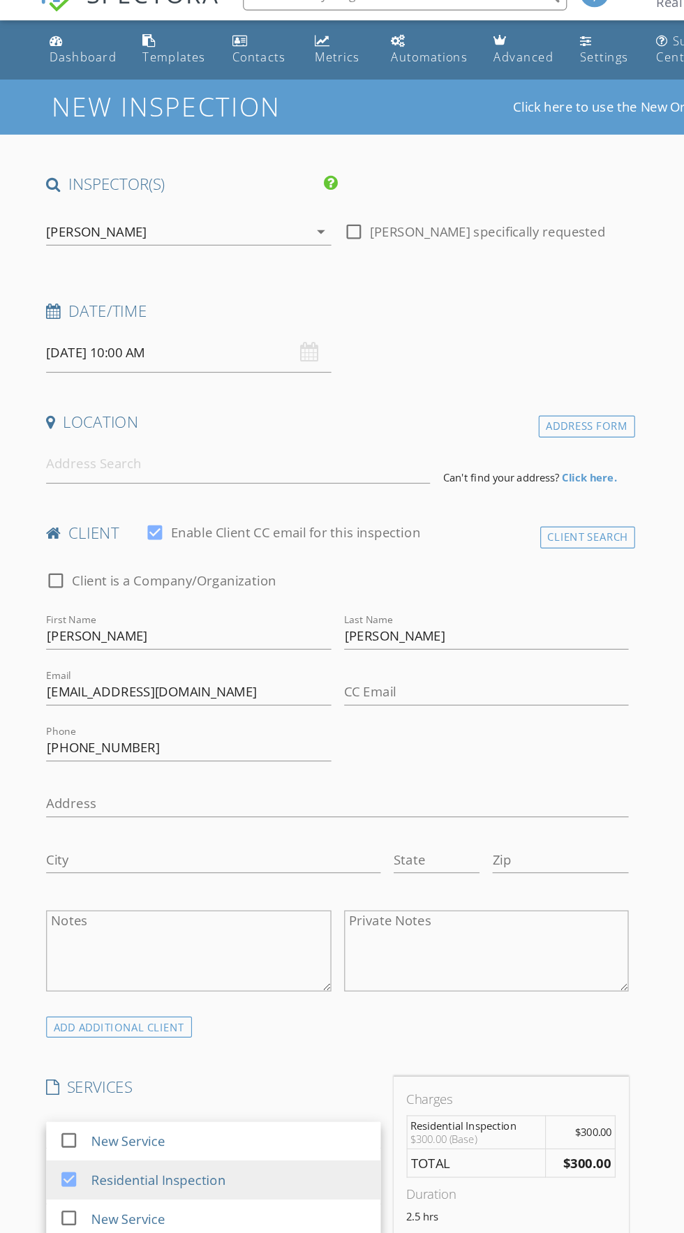
click at [406, 340] on div "Date/Time 09/02/2025 10:00 AM" at bounding box center [290, 317] width 513 height 62
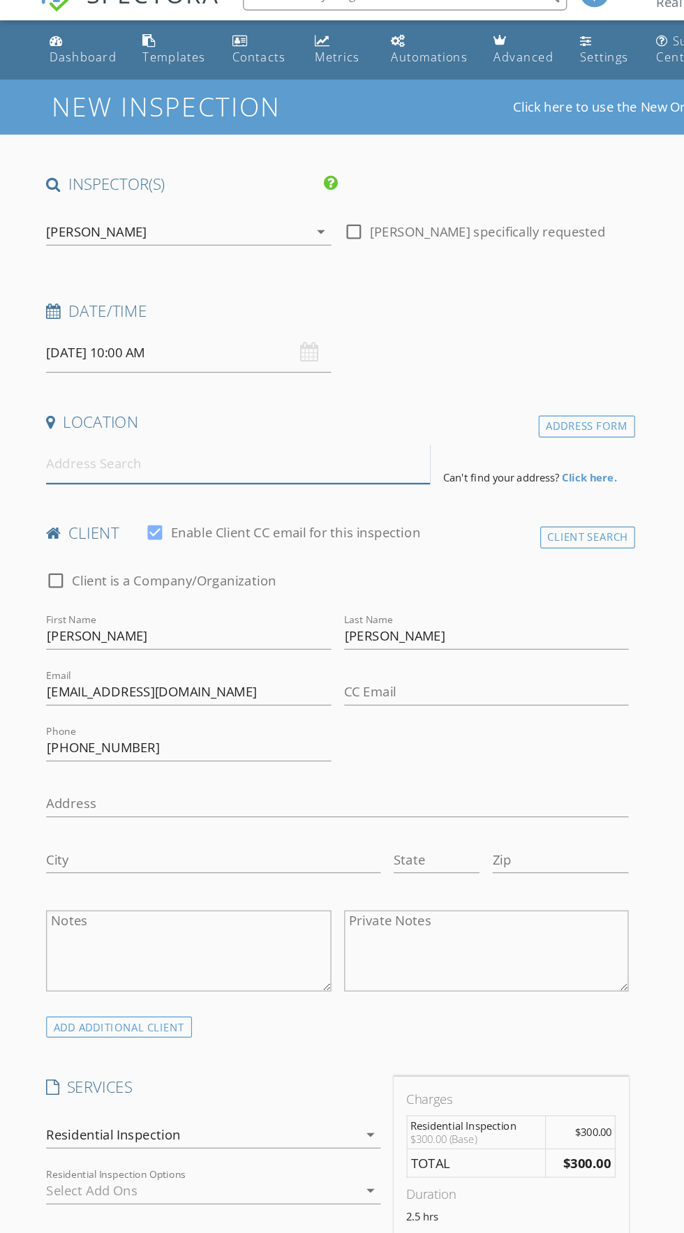
click at [183, 431] on input at bounding box center [205, 427] width 331 height 34
click at [161, 419] on input at bounding box center [205, 427] width 331 height 34
click at [493, 393] on div "Address Form" at bounding box center [505, 394] width 83 height 19
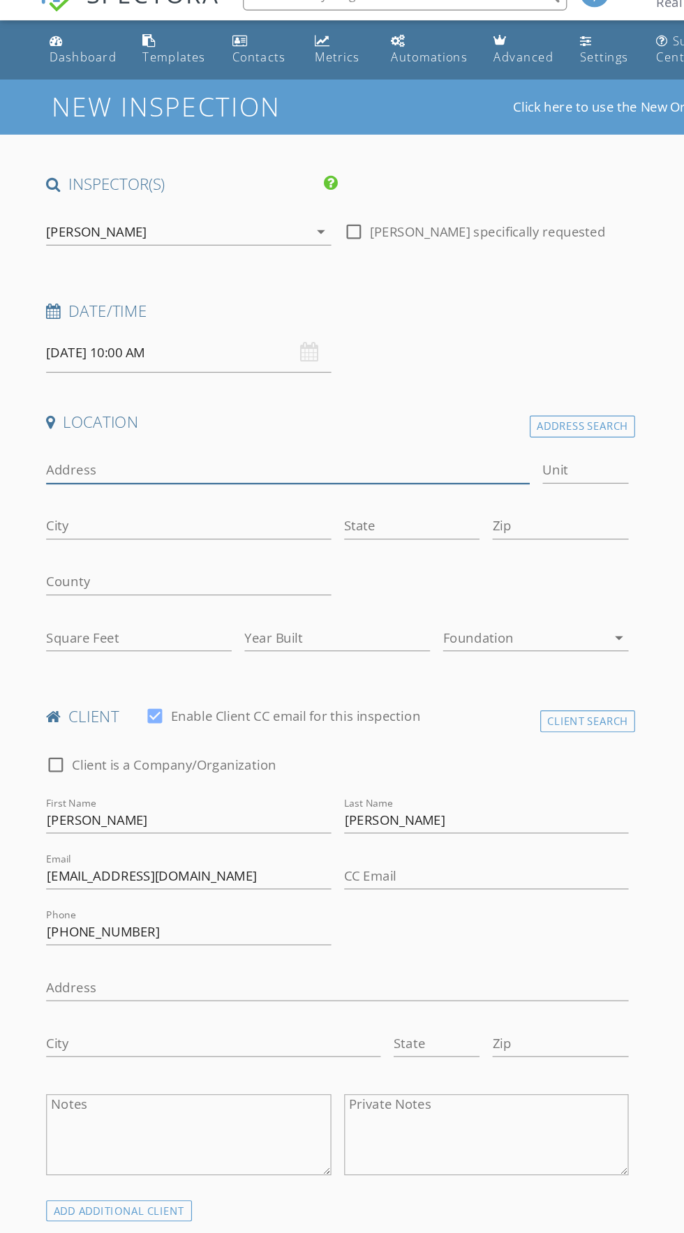
click at [174, 431] on input "Address" at bounding box center [248, 432] width 417 height 23
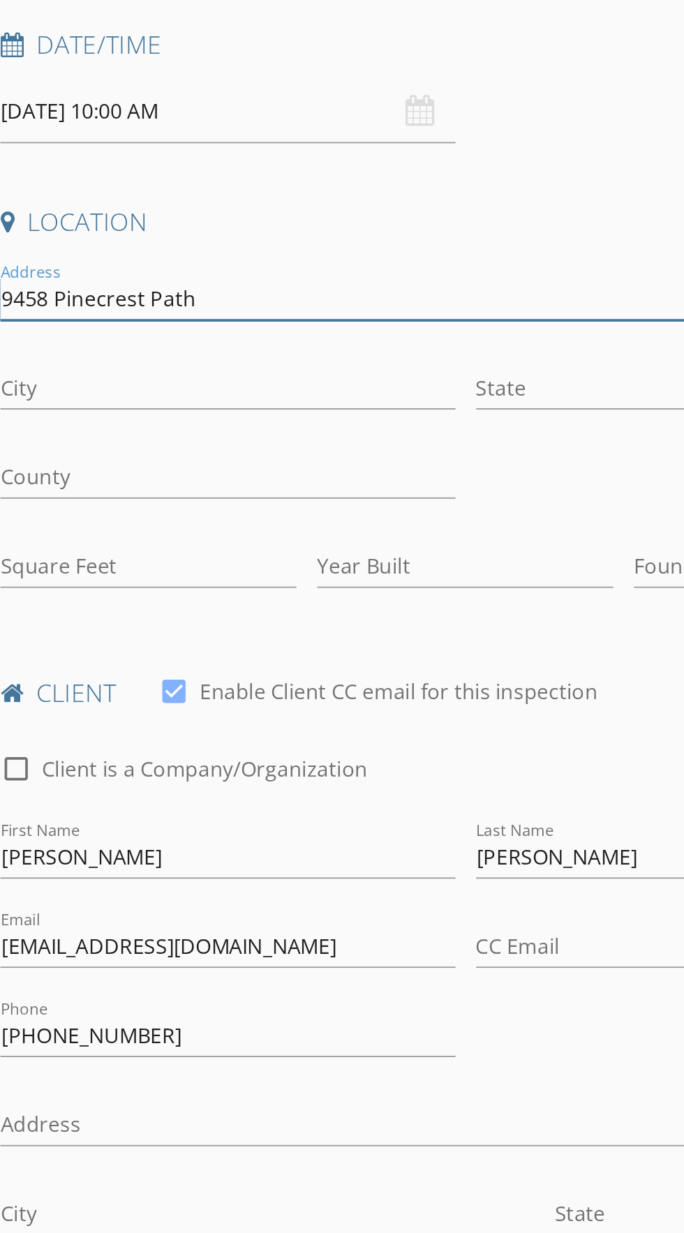
type input "9458 Pinecrest Path"
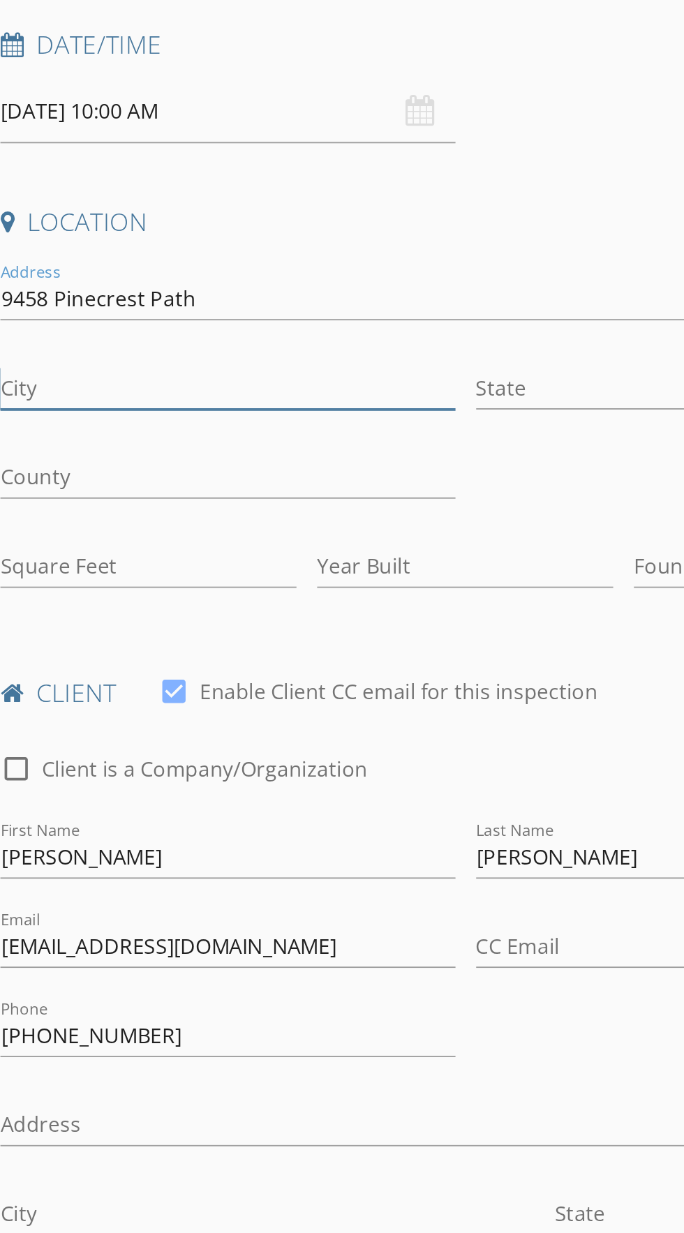
click at [166, 481] on input "City" at bounding box center [163, 480] width 246 height 23
type input "Jonesboro"
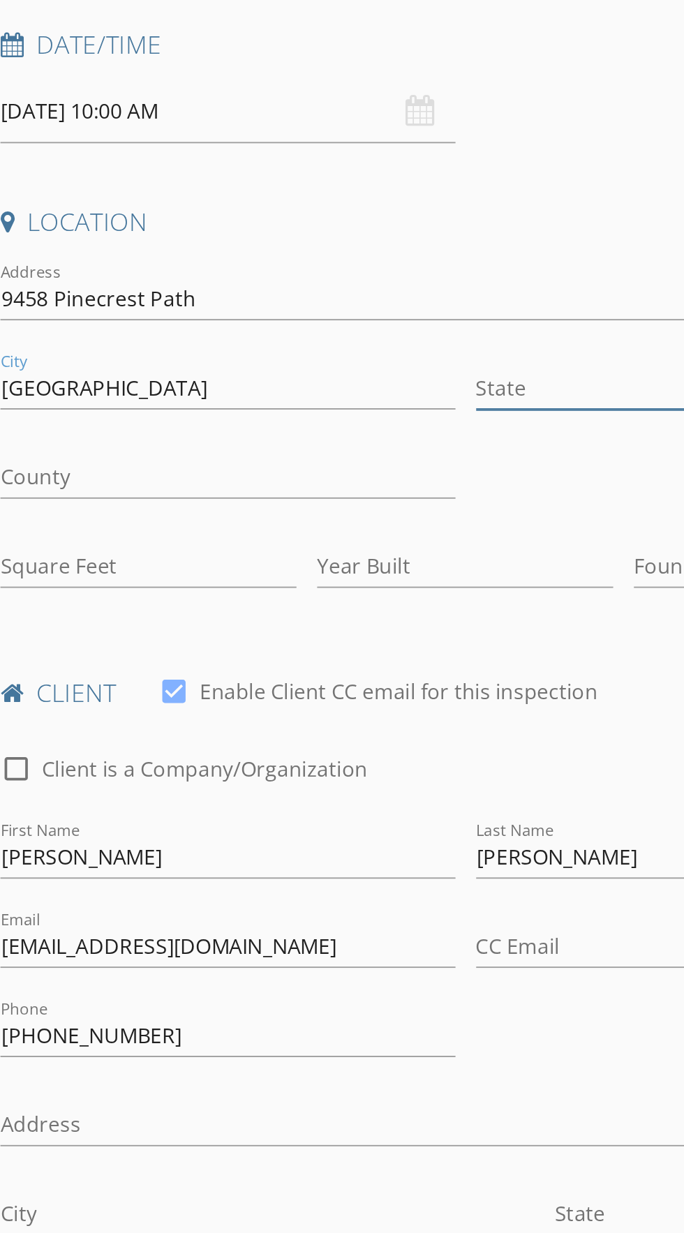
click at [334, 489] on input "State" at bounding box center [355, 480] width 117 height 23
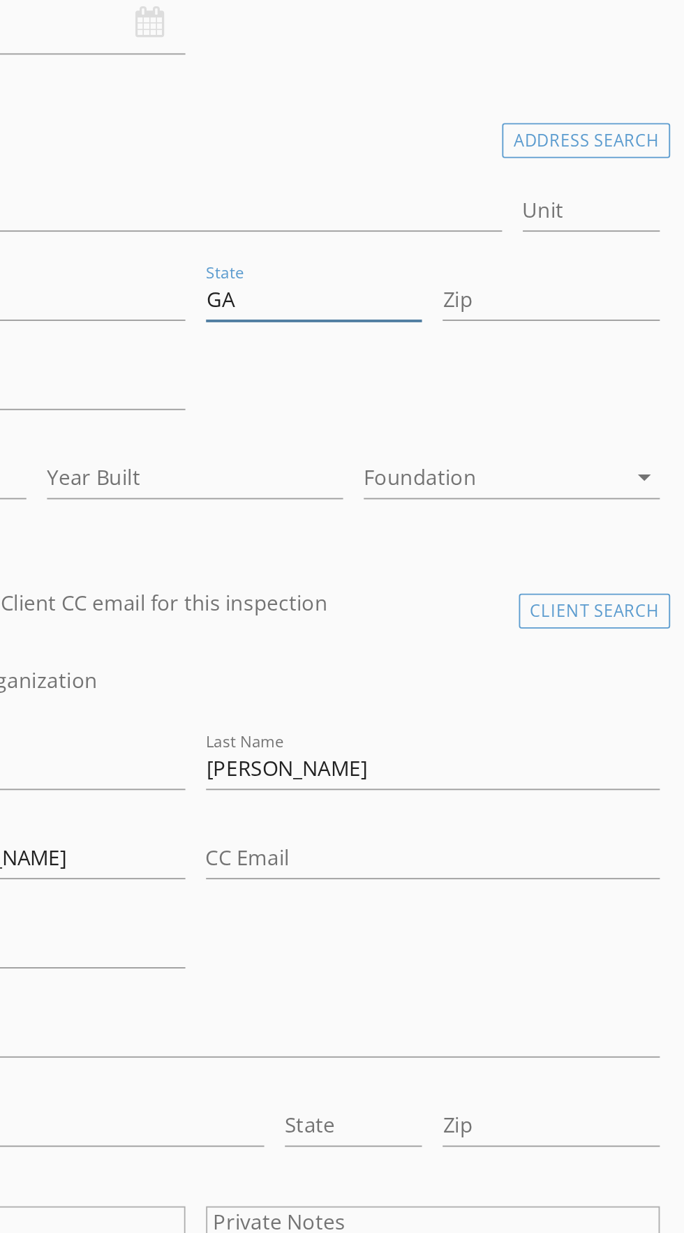
type input "GA"
click at [473, 481] on input "Zip" at bounding box center [482, 480] width 117 height 23
click at [474, 476] on input "Zip" at bounding box center [482, 480] width 117 height 23
type input "E"
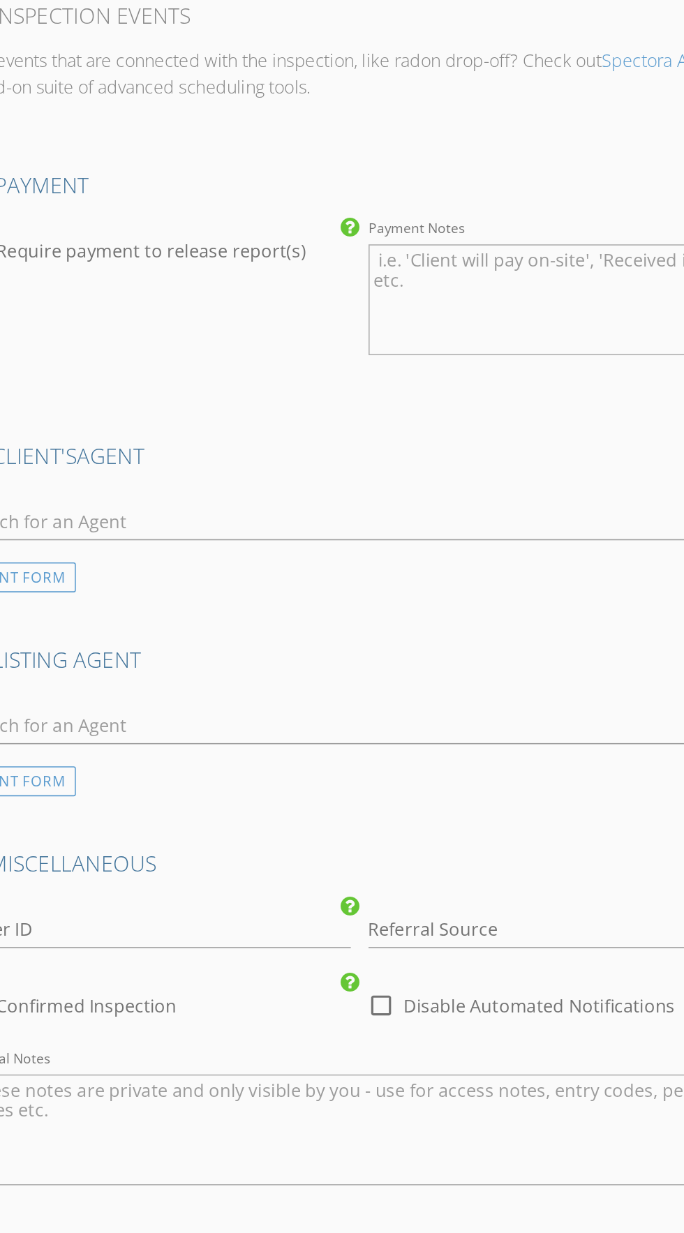
scroll to position [1305, 0]
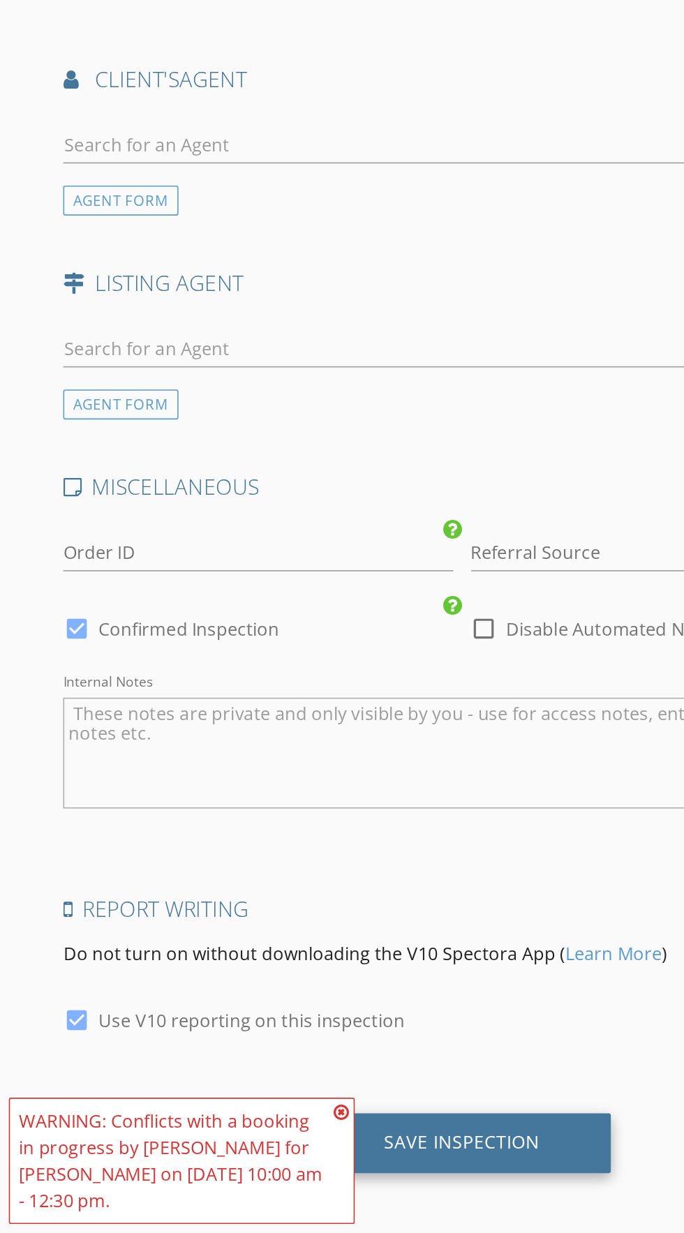
type input "30238"
click at [315, 1182] on div "Save Inspection" at bounding box center [291, 1177] width 188 height 38
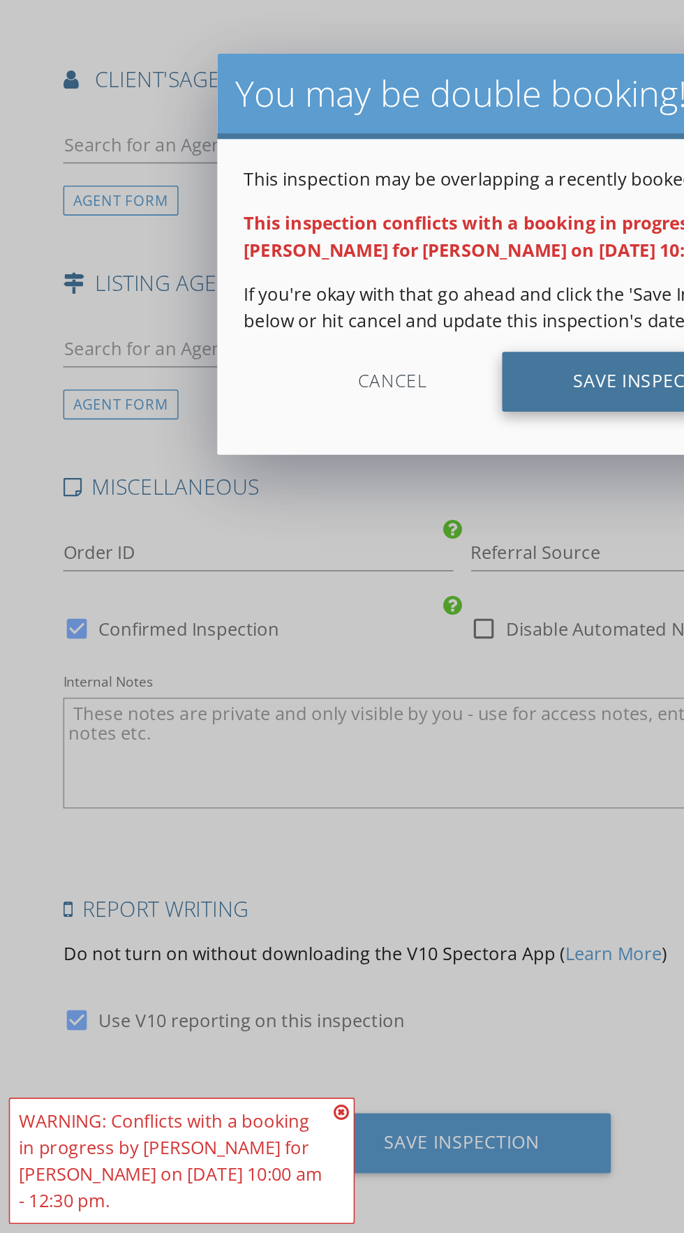
click at [382, 708] on div "Save Inspection" at bounding box center [410, 697] width 188 height 38
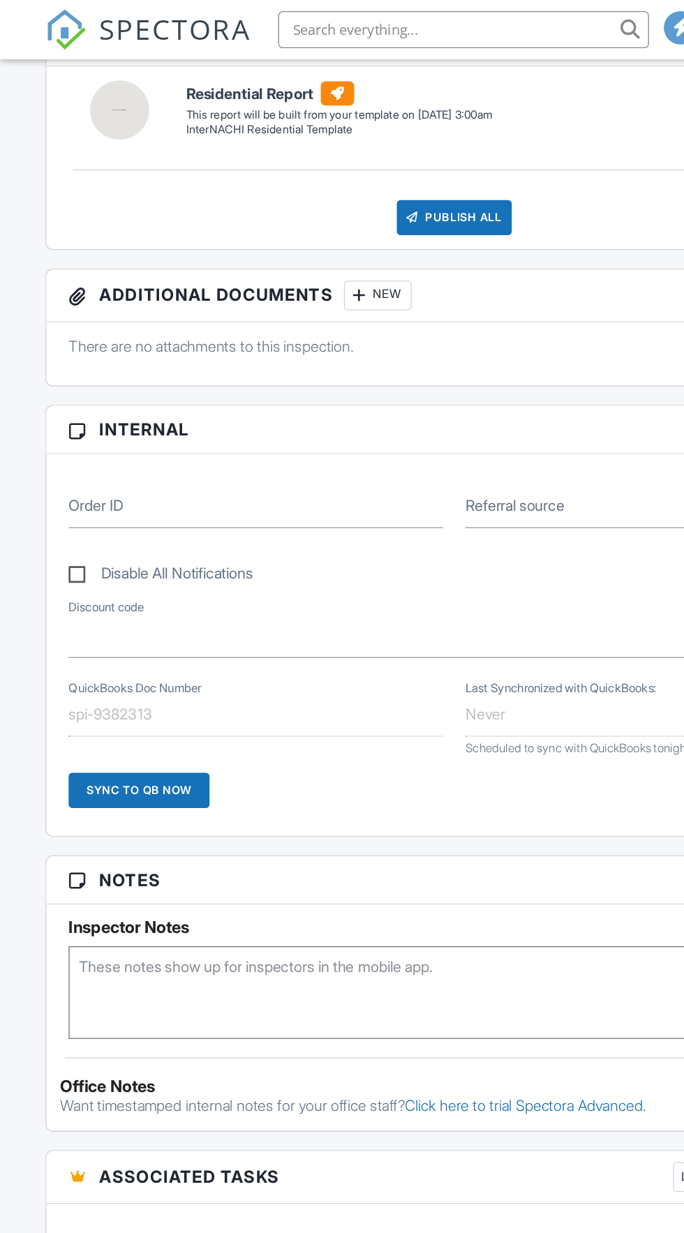
scroll to position [413, 0]
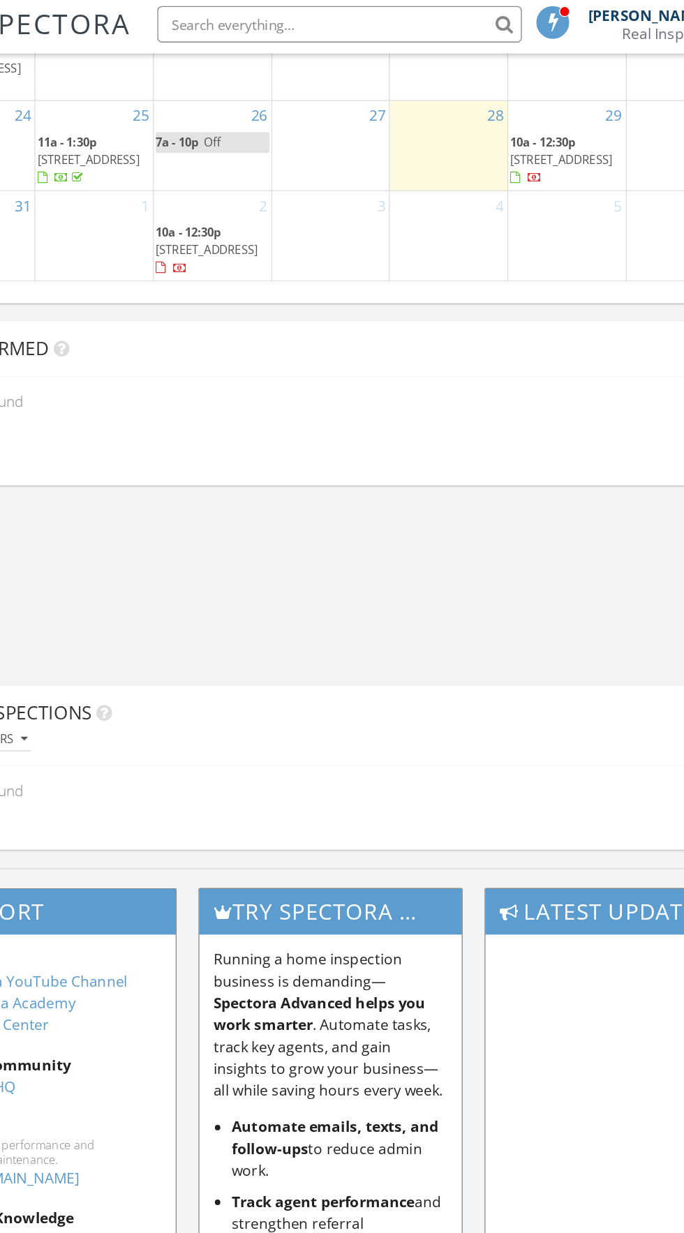
scroll to position [108, 0]
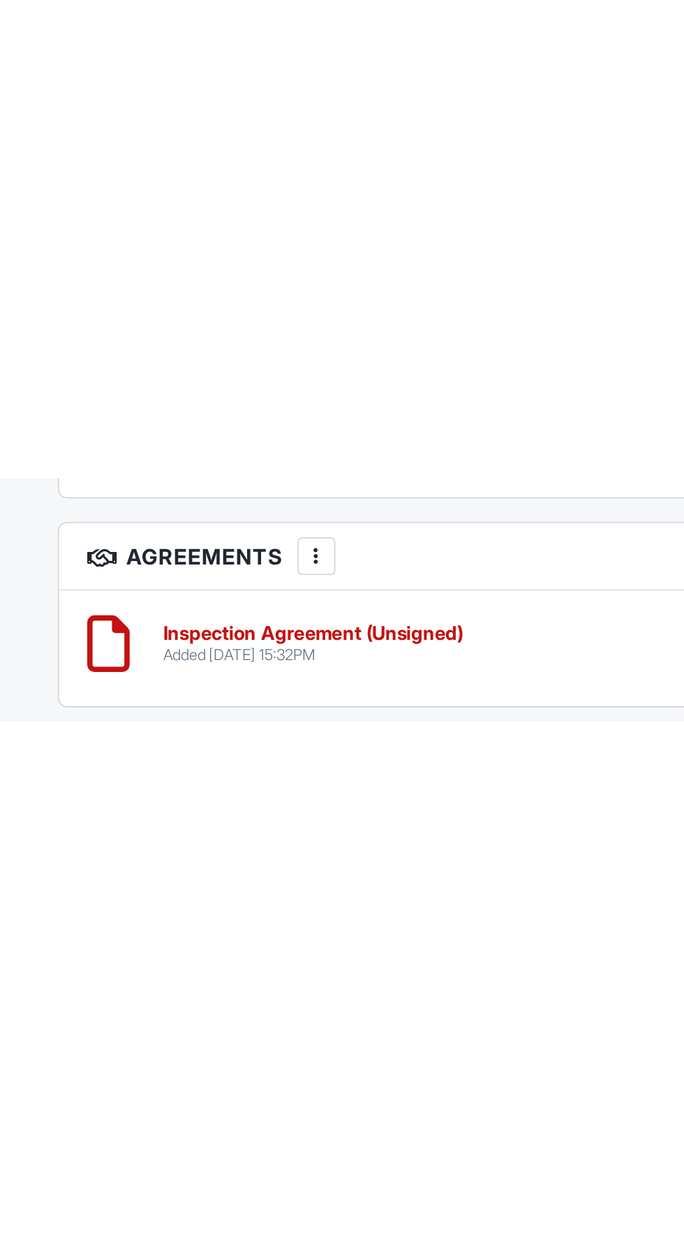
scroll to position [1649, 0]
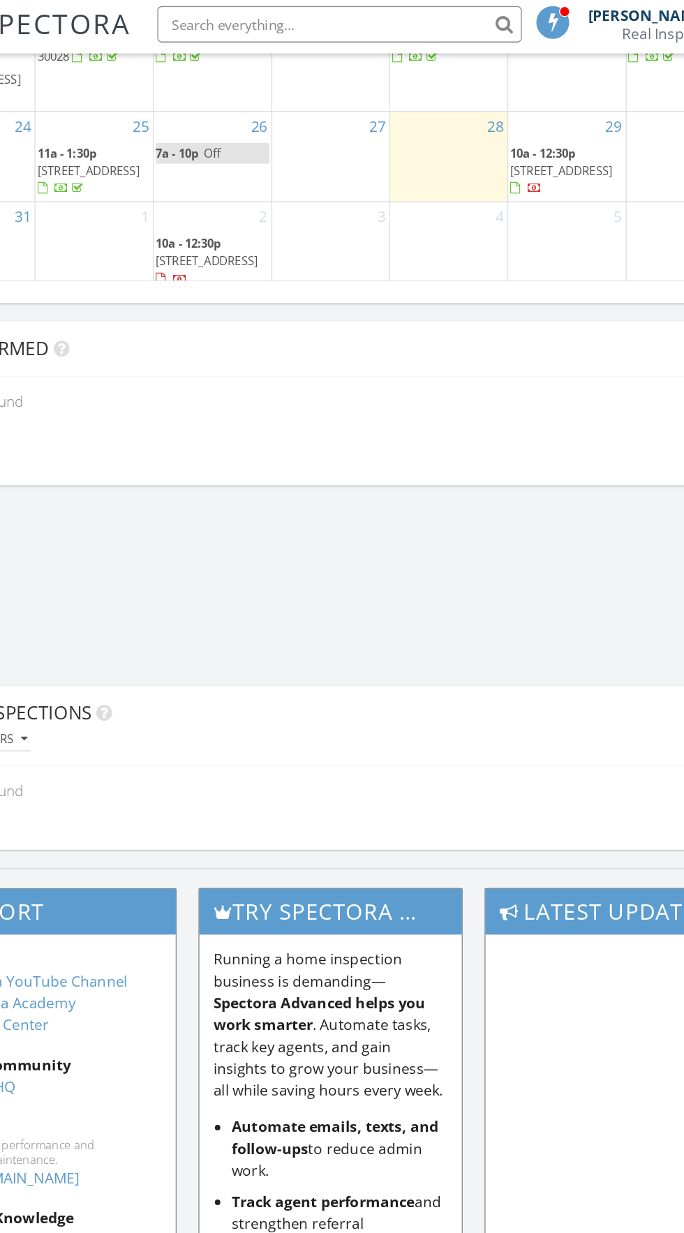
scroll to position [108, 0]
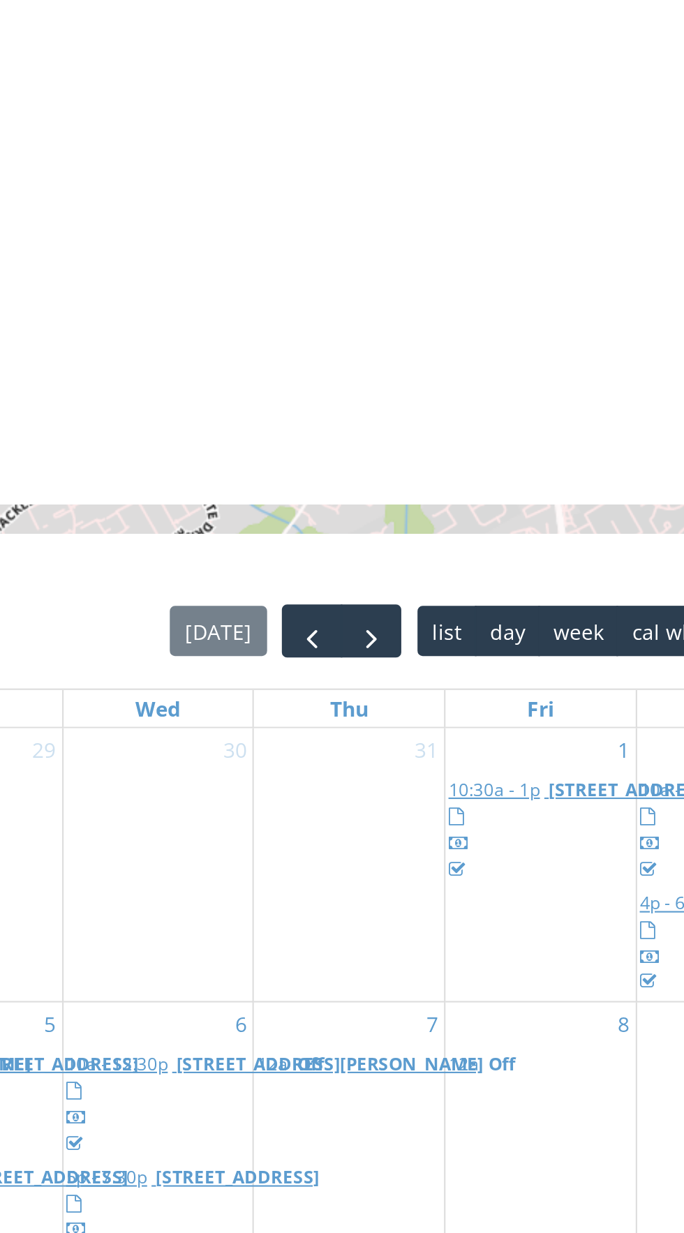
scroll to position [1825, 0]
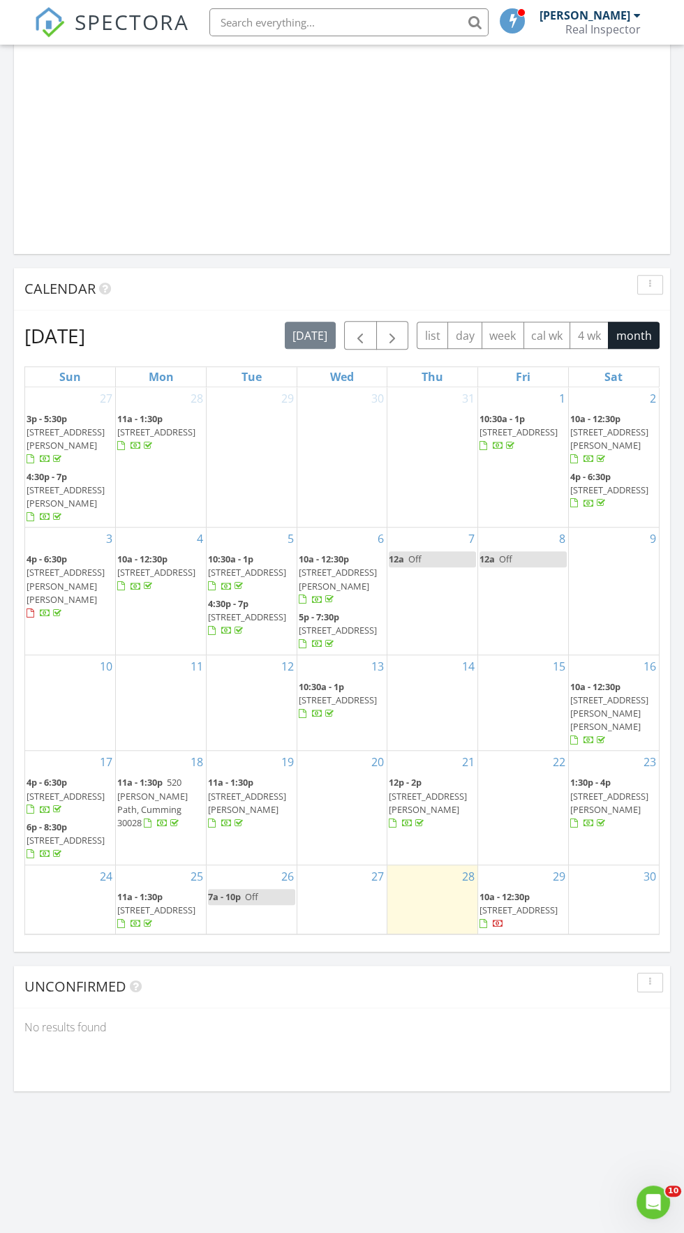
scroll to position [108, 0]
